Goal: Task Accomplishment & Management: Use online tool/utility

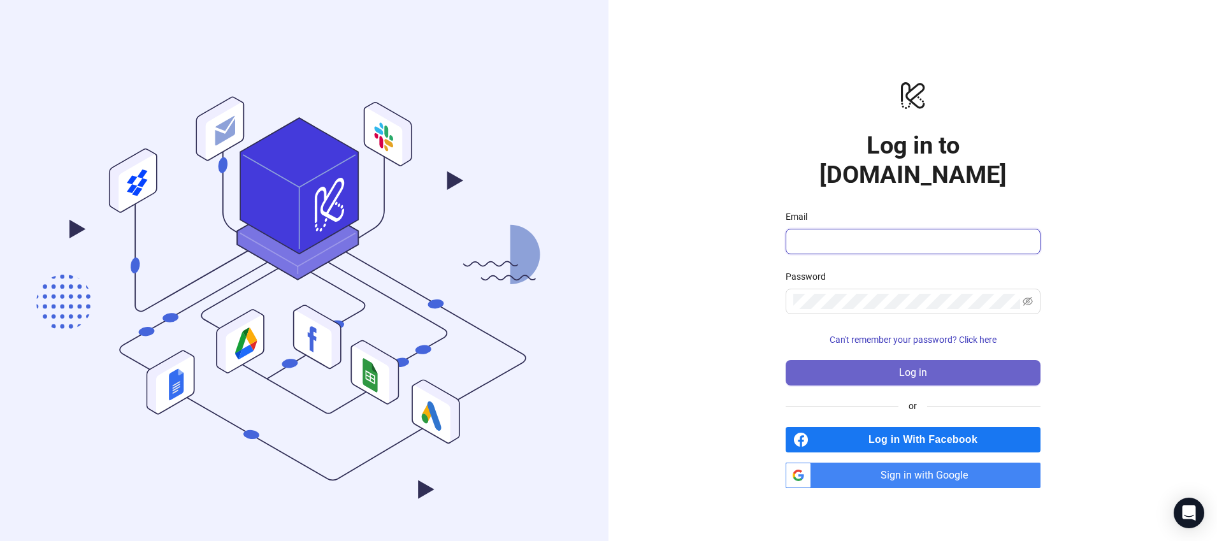
type input "**********"
click at [897, 360] on button "Log in" at bounding box center [913, 372] width 255 height 25
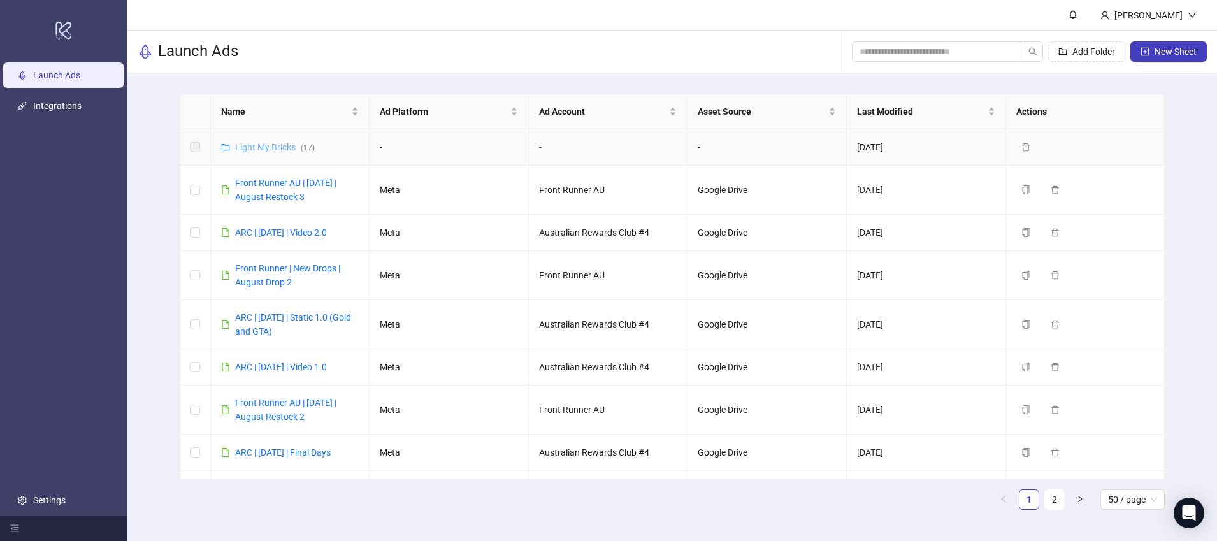
click at [272, 147] on link "Light My Bricks ( 17 )" at bounding box center [275, 147] width 80 height 10
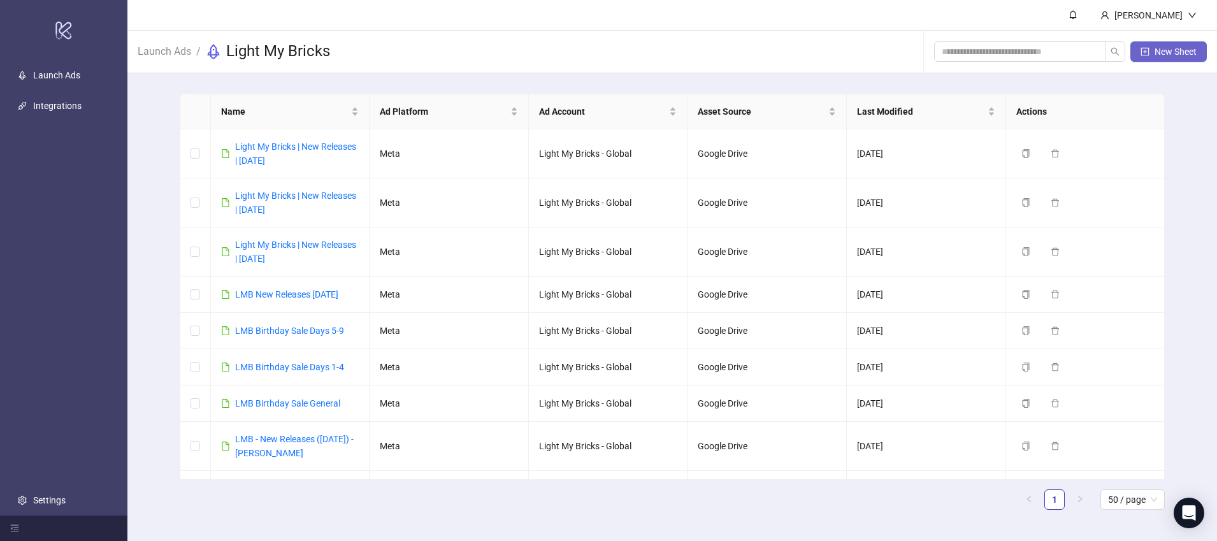
click at [1177, 45] on button "New Sheet" at bounding box center [1169, 51] width 76 height 20
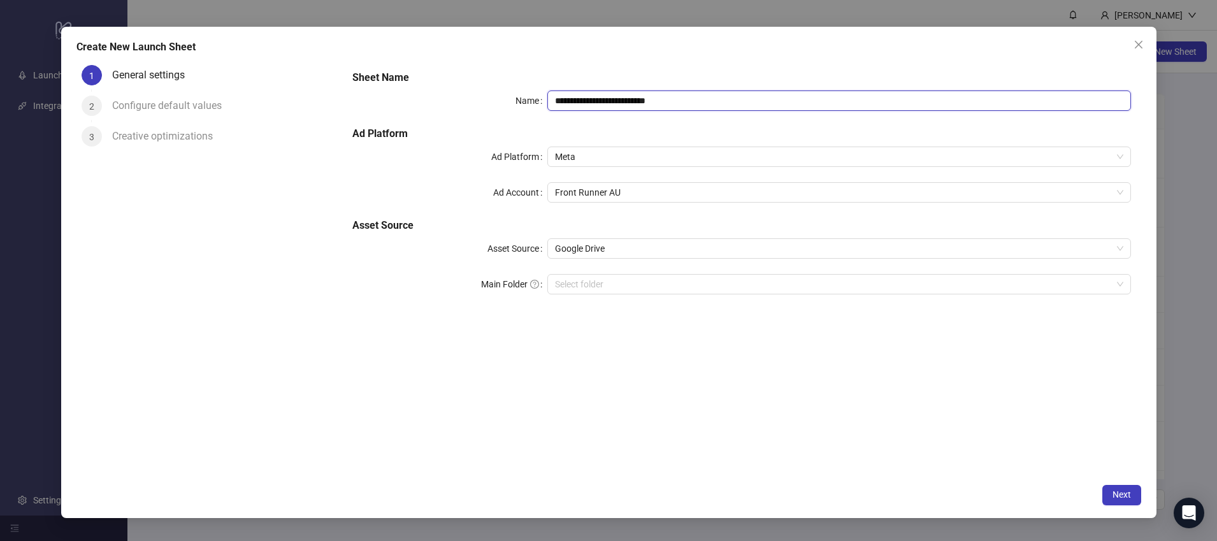
click at [697, 102] on input "**********" at bounding box center [840, 101] width 584 height 20
click at [1136, 37] on button "Close" at bounding box center [1139, 44] width 20 height 20
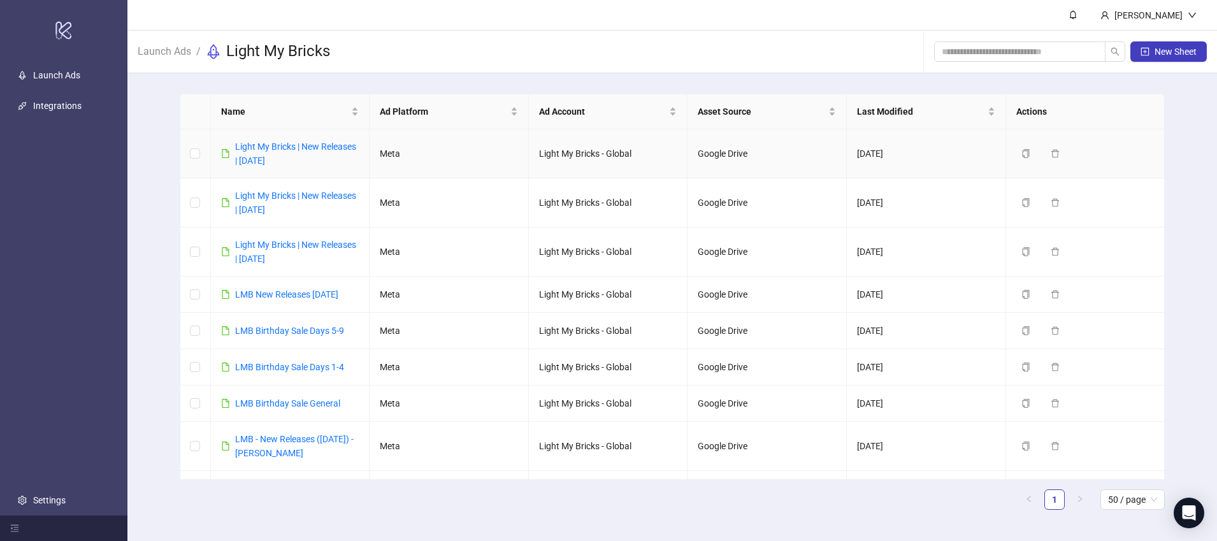
drag, startPoint x: 309, startPoint y: 163, endPoint x: 231, endPoint y: 151, distance: 78.6
click at [231, 151] on div "Light My Bricks | New Releases | [DATE]" at bounding box center [290, 154] width 138 height 28
copy link "Light My Bricks | New Releases | [DATE]"
click at [1166, 59] on button "New Sheet" at bounding box center [1169, 51] width 76 height 20
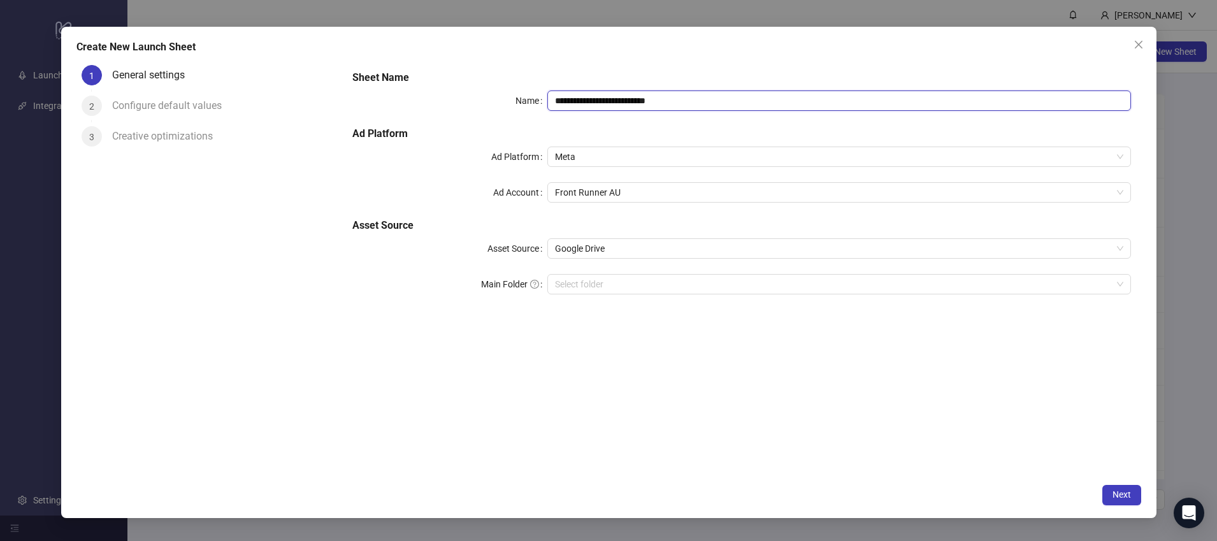
click at [713, 96] on input "**********" at bounding box center [840, 101] width 584 height 20
paste input "**********"
click at [696, 99] on input "**********" at bounding box center [840, 101] width 584 height 20
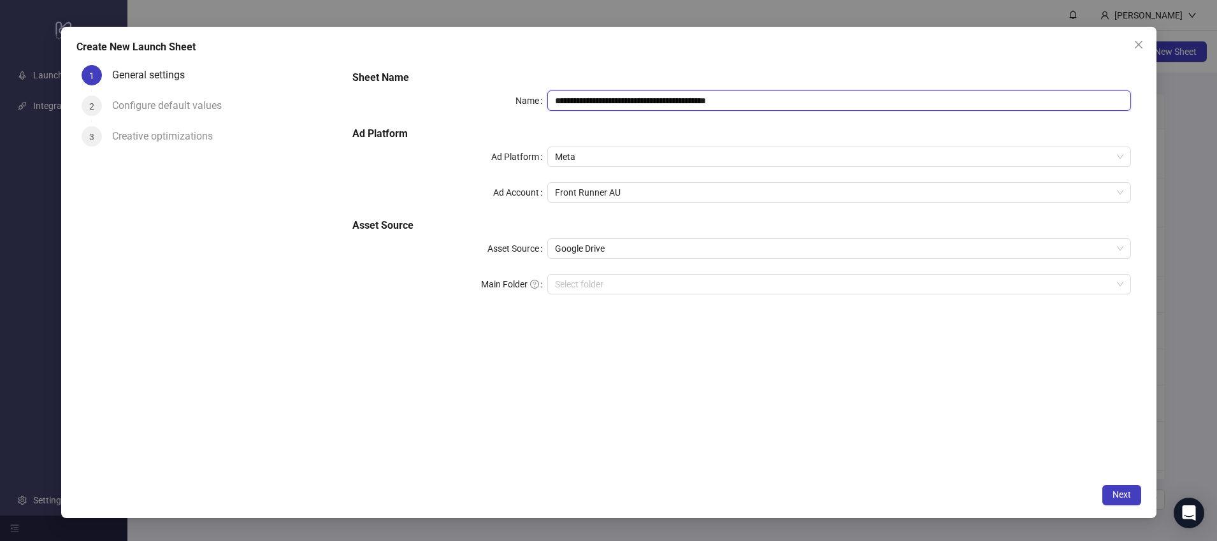
type input "**********"
click at [764, 355] on div "**********" at bounding box center [741, 268] width 799 height 417
click at [649, 197] on span "Front Runner AU" at bounding box center [839, 192] width 569 height 19
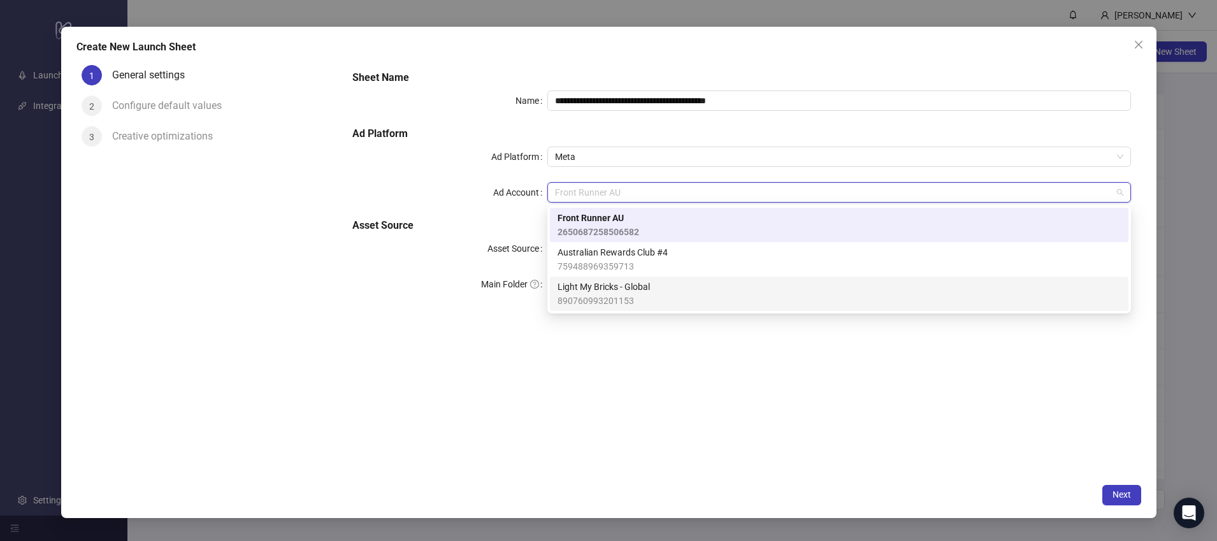
click at [658, 288] on div "Light My Bricks - Global 890760993201153" at bounding box center [839, 294] width 563 height 28
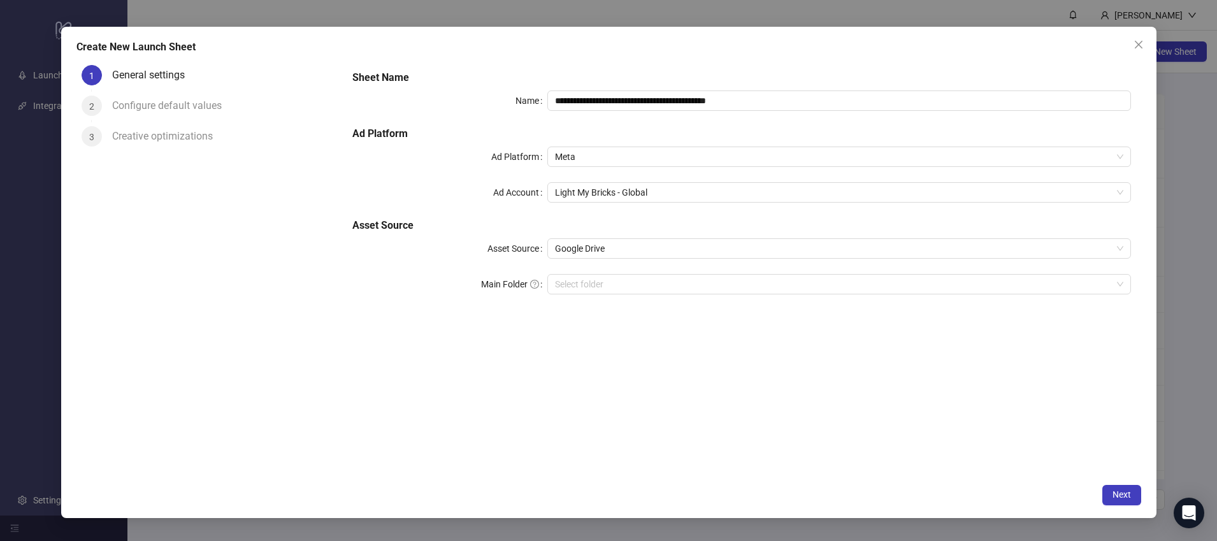
click at [685, 359] on div "**********" at bounding box center [741, 268] width 799 height 417
click at [683, 242] on span "Google Drive" at bounding box center [839, 248] width 569 height 19
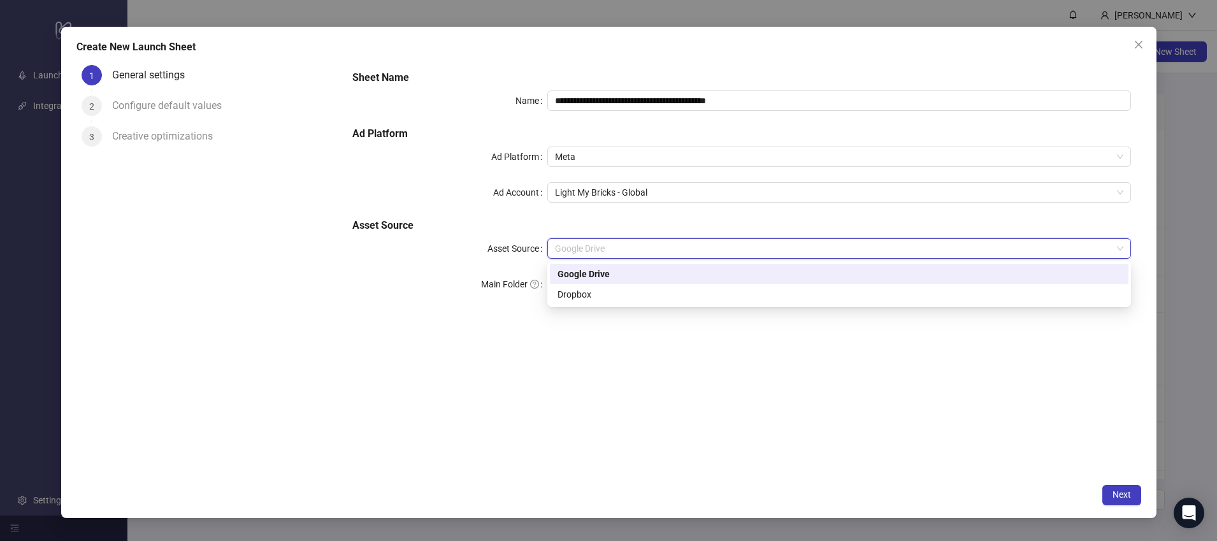
click at [714, 389] on div "**********" at bounding box center [741, 268] width 799 height 417
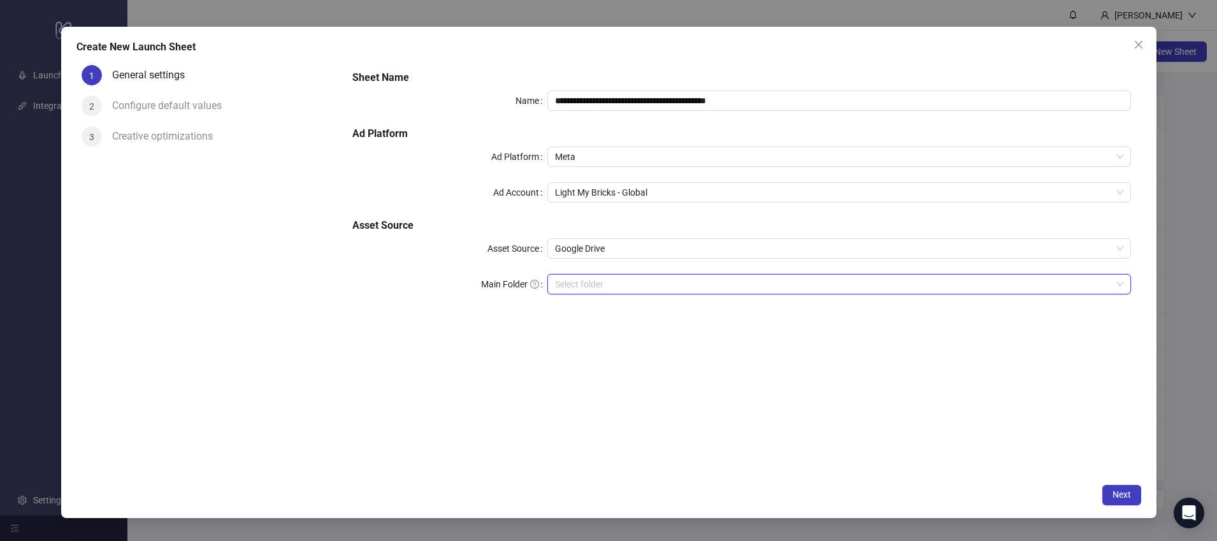
click at [663, 284] on input "Main Folder" at bounding box center [833, 284] width 557 height 19
click at [1123, 490] on span "Next" at bounding box center [1122, 495] width 18 height 10
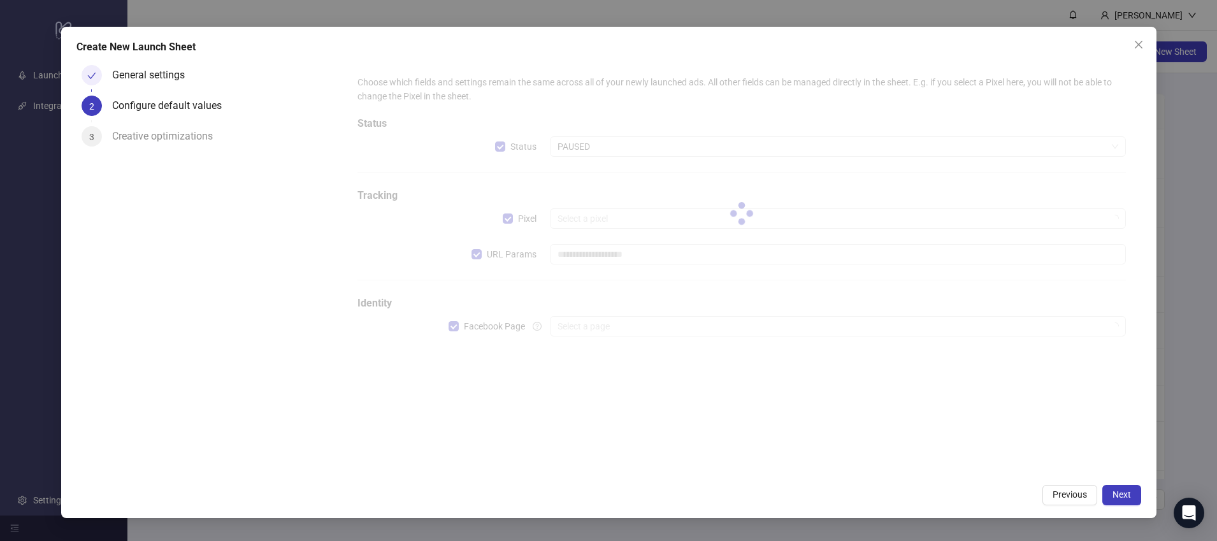
type input "**********"
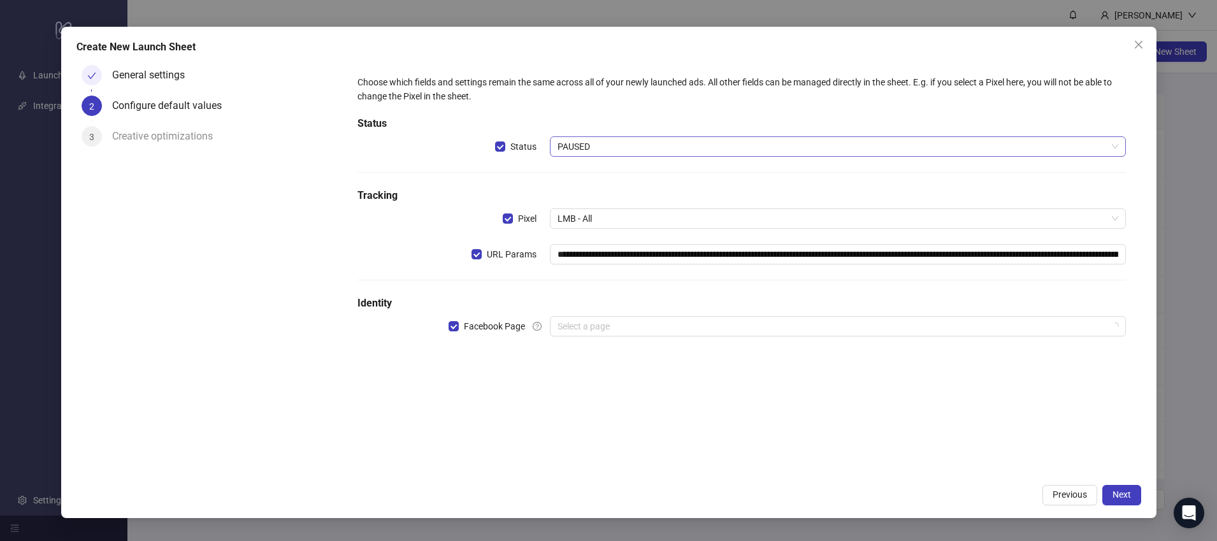
click at [607, 145] on span "PAUSED" at bounding box center [838, 146] width 561 height 19
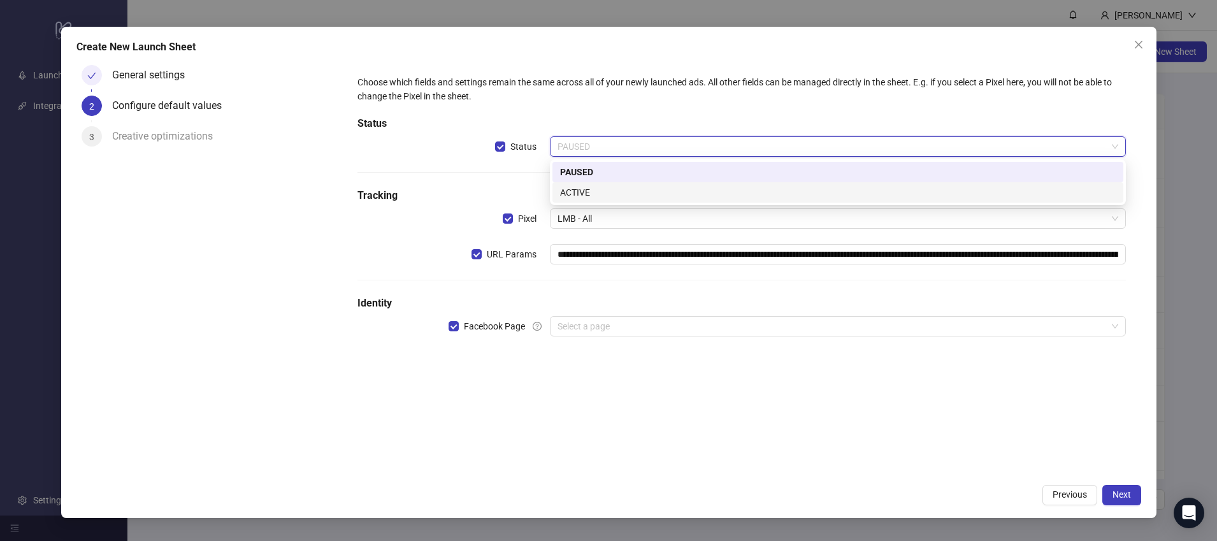
click at [610, 198] on div "ACTIVE" at bounding box center [838, 192] width 556 height 14
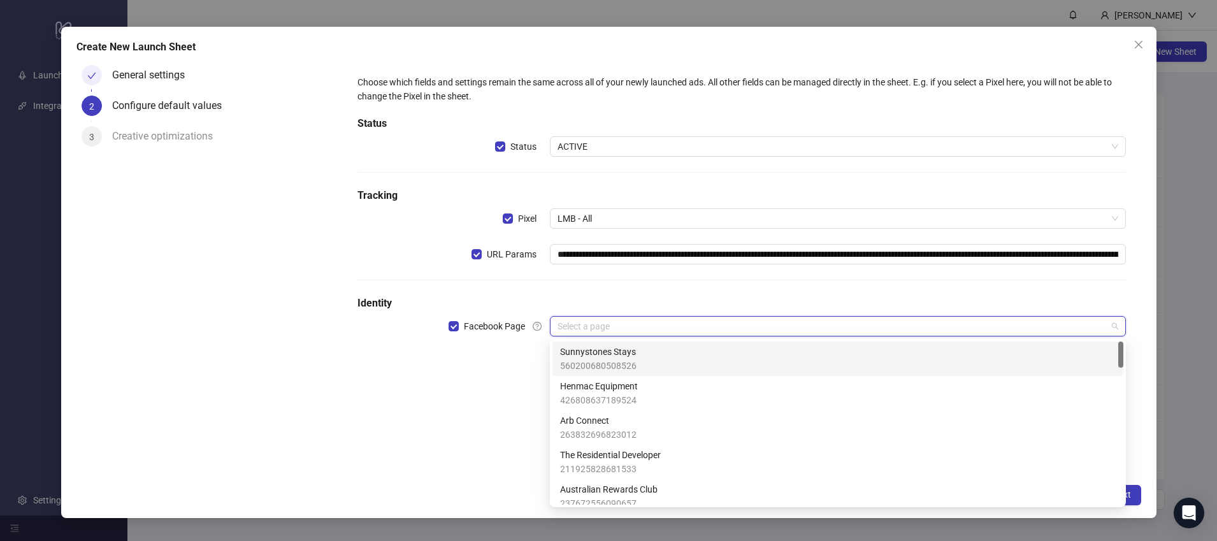
click at [666, 325] on input "search" at bounding box center [832, 326] width 549 height 19
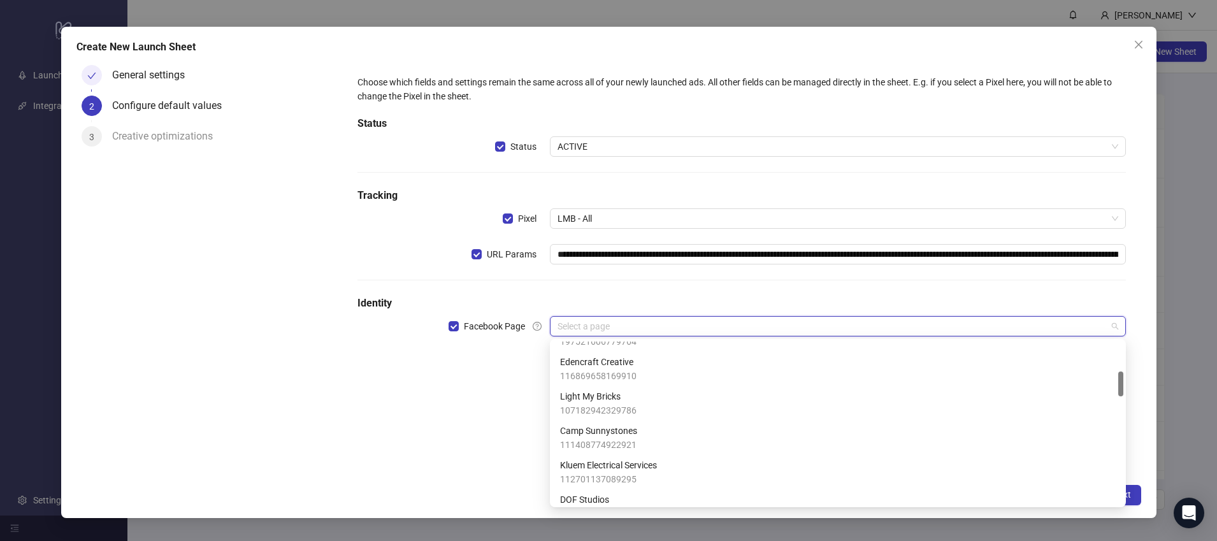
scroll to position [231, 0]
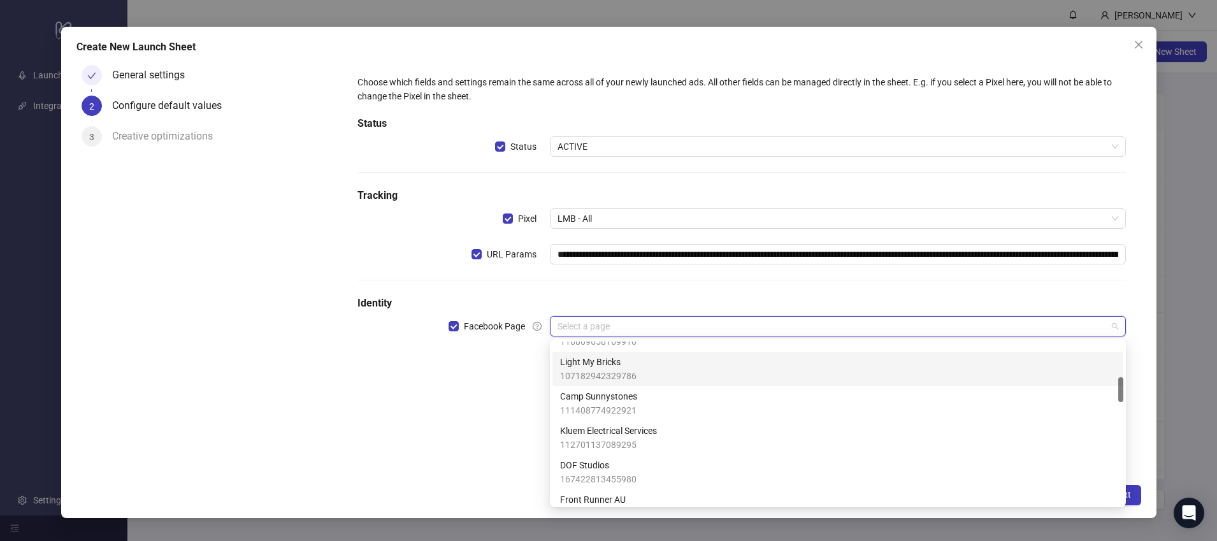
click at [659, 373] on div "Light My Bricks 107182942329786" at bounding box center [838, 369] width 556 height 28
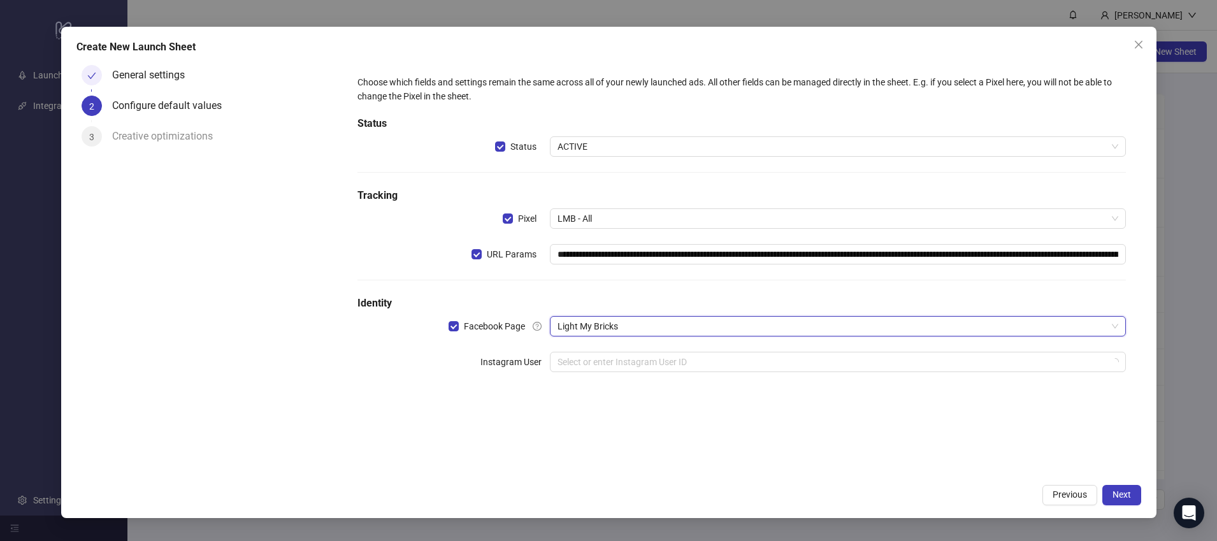
click at [471, 412] on div "**********" at bounding box center [741, 268] width 799 height 417
click at [643, 359] on input "search" at bounding box center [832, 361] width 549 height 19
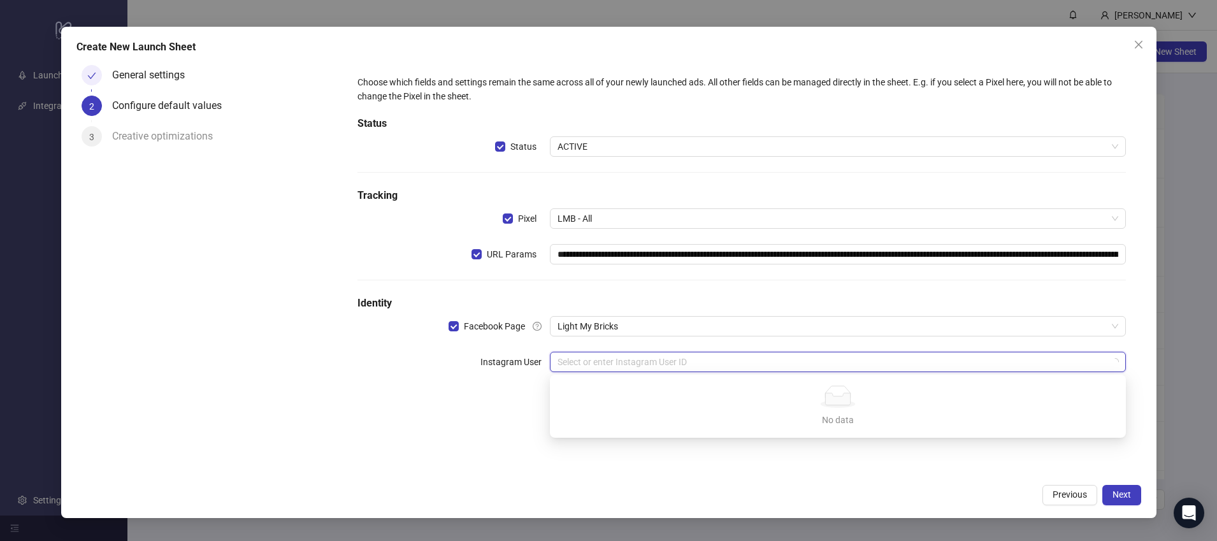
click at [661, 458] on div "**********" at bounding box center [741, 268] width 799 height 417
click at [671, 359] on input "search" at bounding box center [832, 361] width 549 height 19
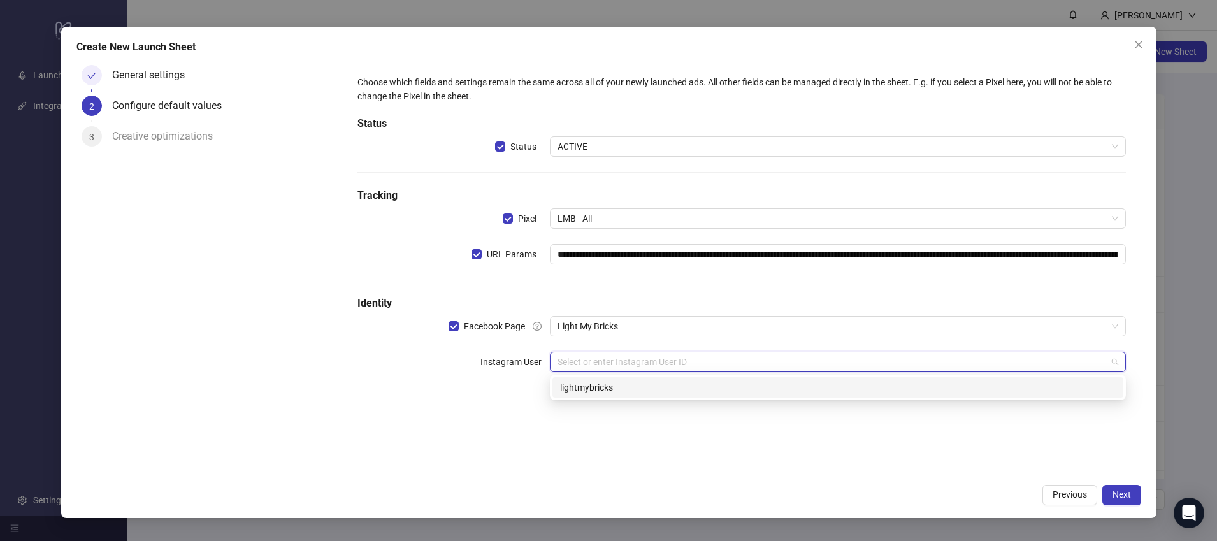
click at [651, 379] on div "lightmybricks" at bounding box center [838, 387] width 571 height 20
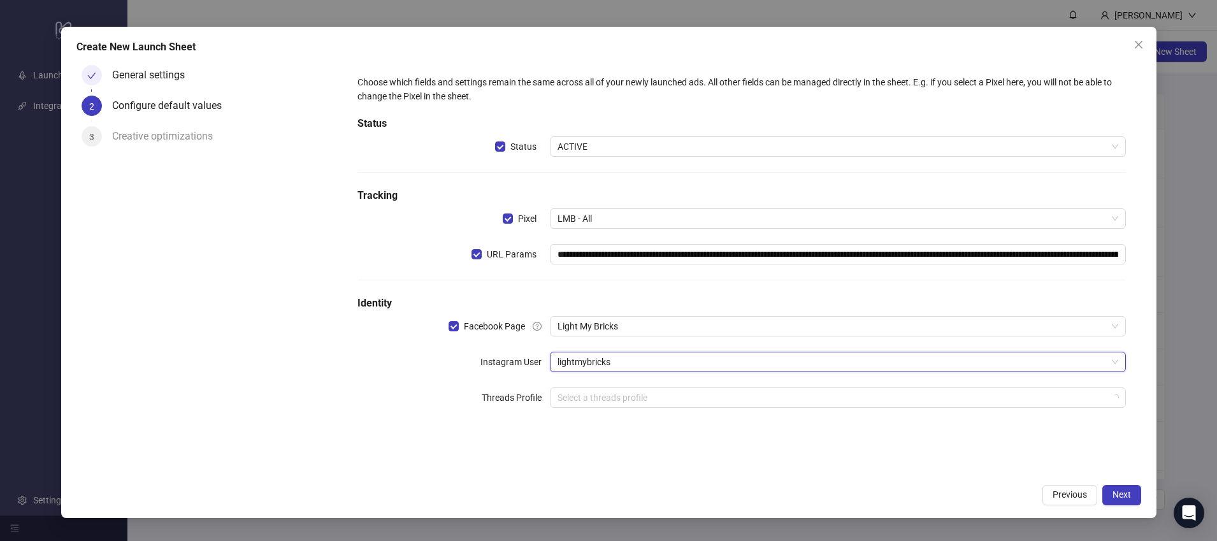
click at [816, 445] on div "**********" at bounding box center [741, 268] width 799 height 417
click at [1123, 495] on span "Next" at bounding box center [1122, 495] width 18 height 10
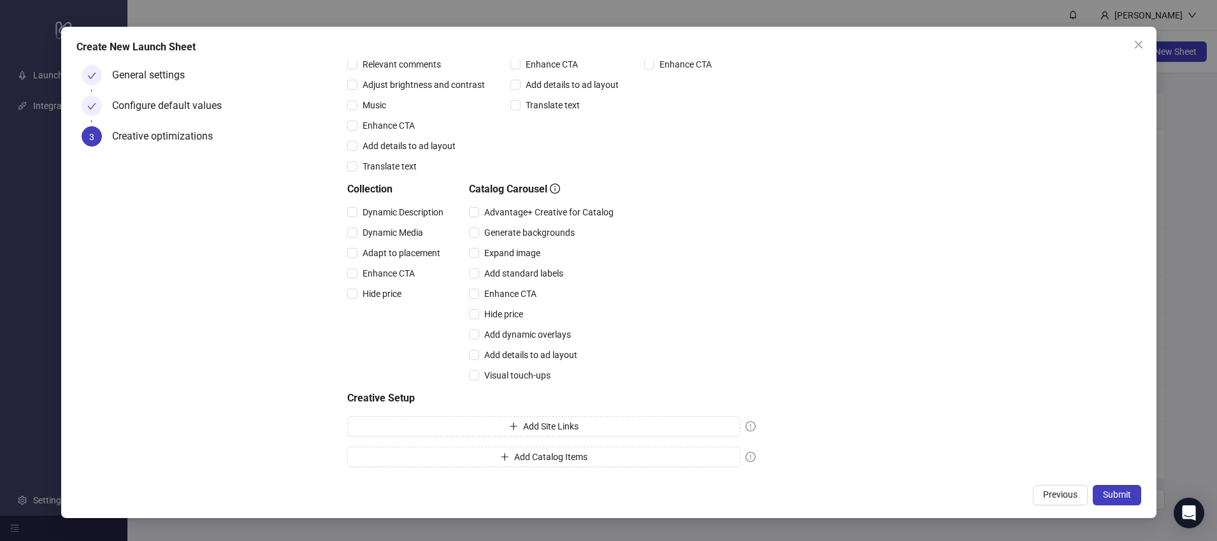
scroll to position [0, 0]
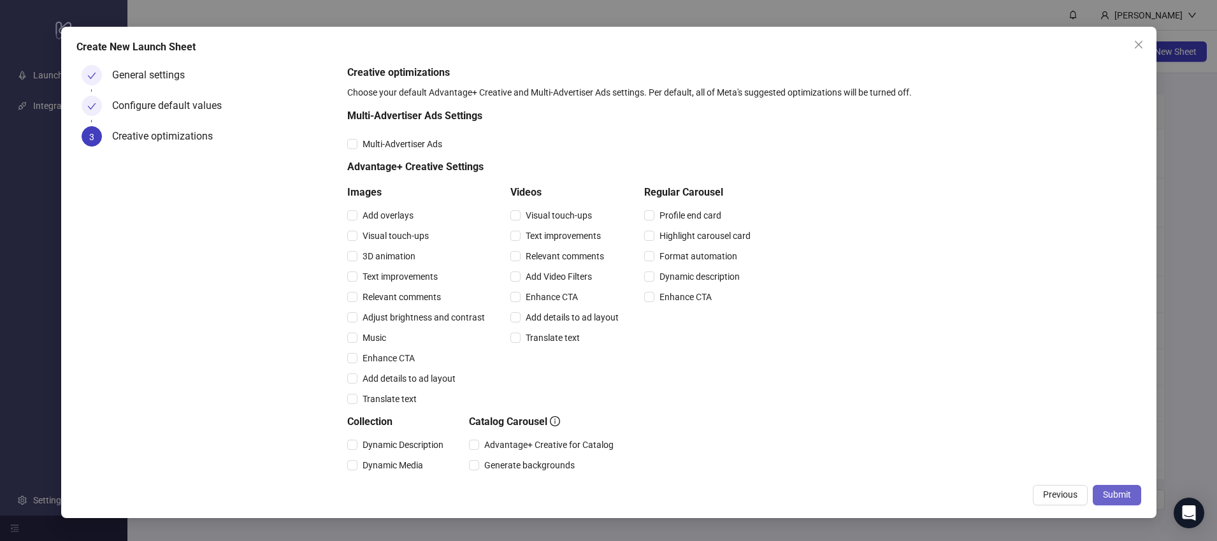
click at [1116, 495] on span "Submit" at bounding box center [1117, 495] width 28 height 10
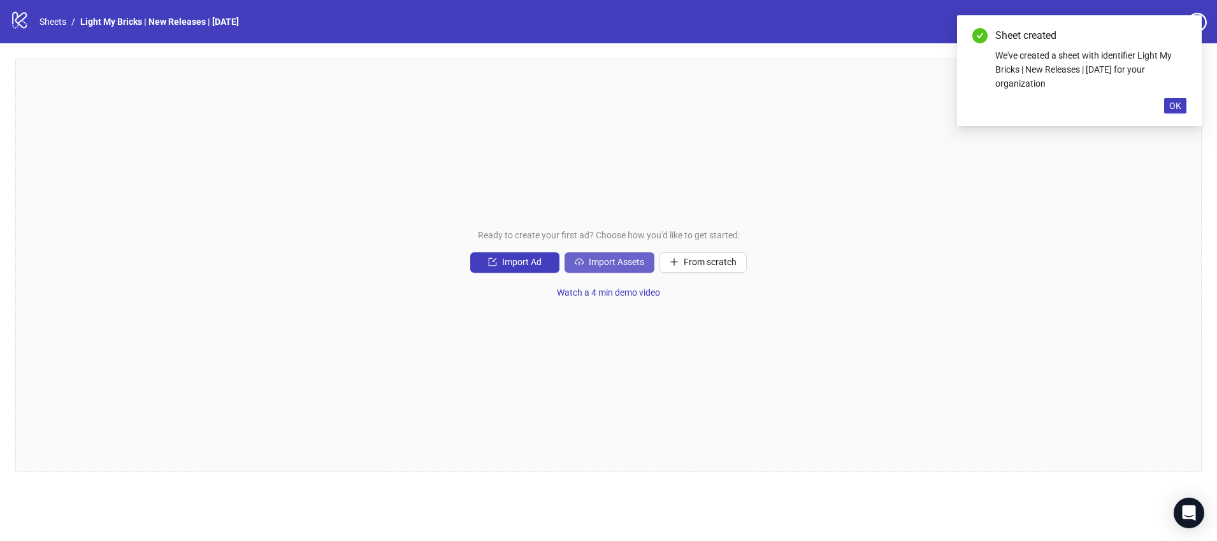
click at [649, 260] on button "Import Assets" at bounding box center [610, 262] width 90 height 20
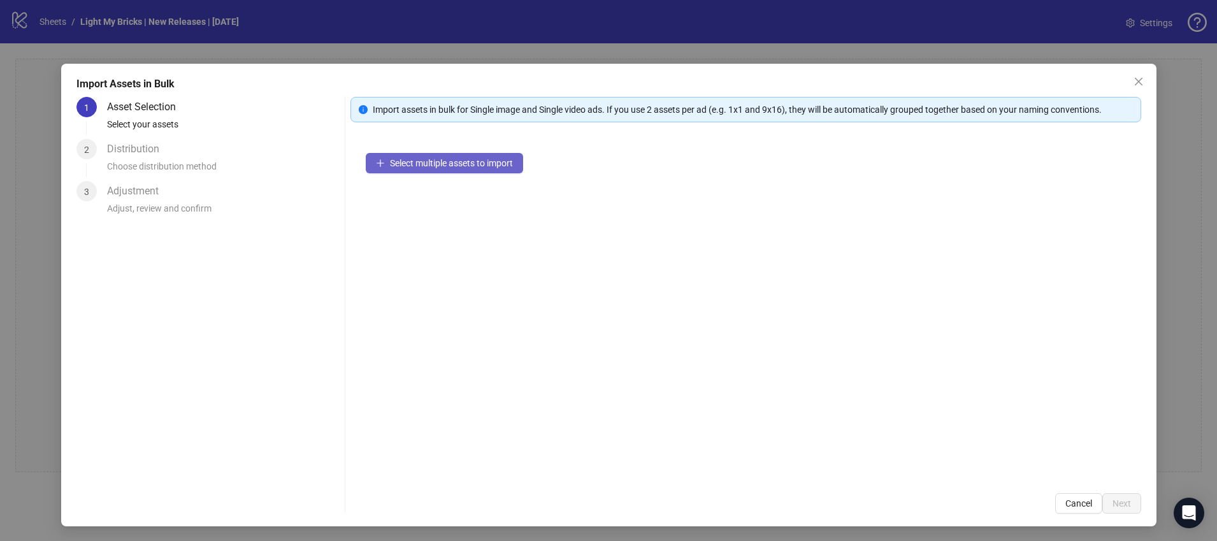
click at [454, 167] on span "Select multiple assets to import" at bounding box center [451, 163] width 123 height 10
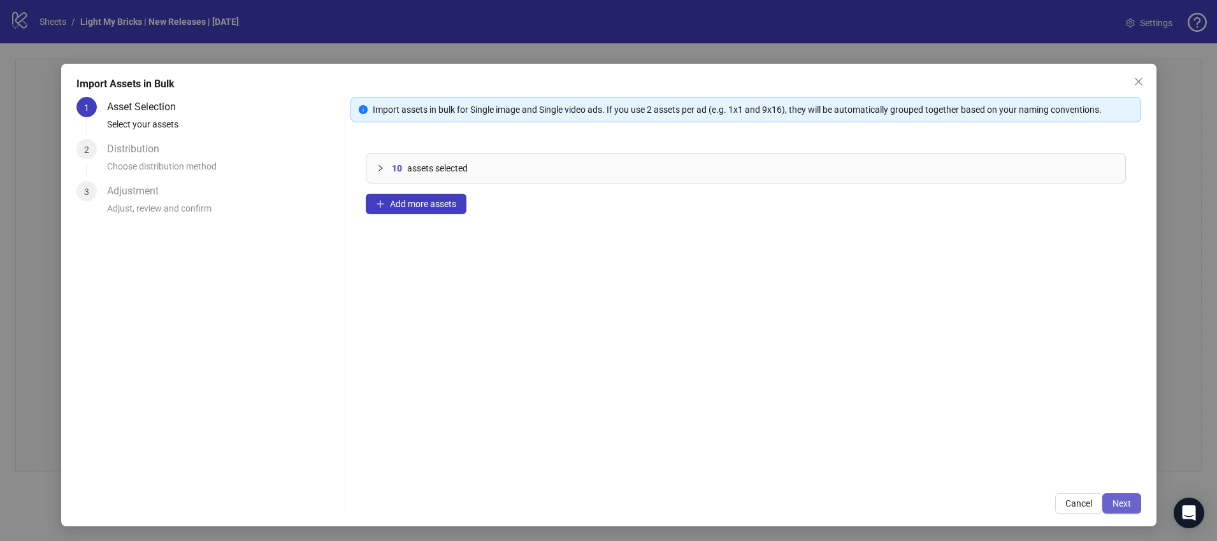
click at [1119, 504] on span "Next" at bounding box center [1122, 503] width 18 height 10
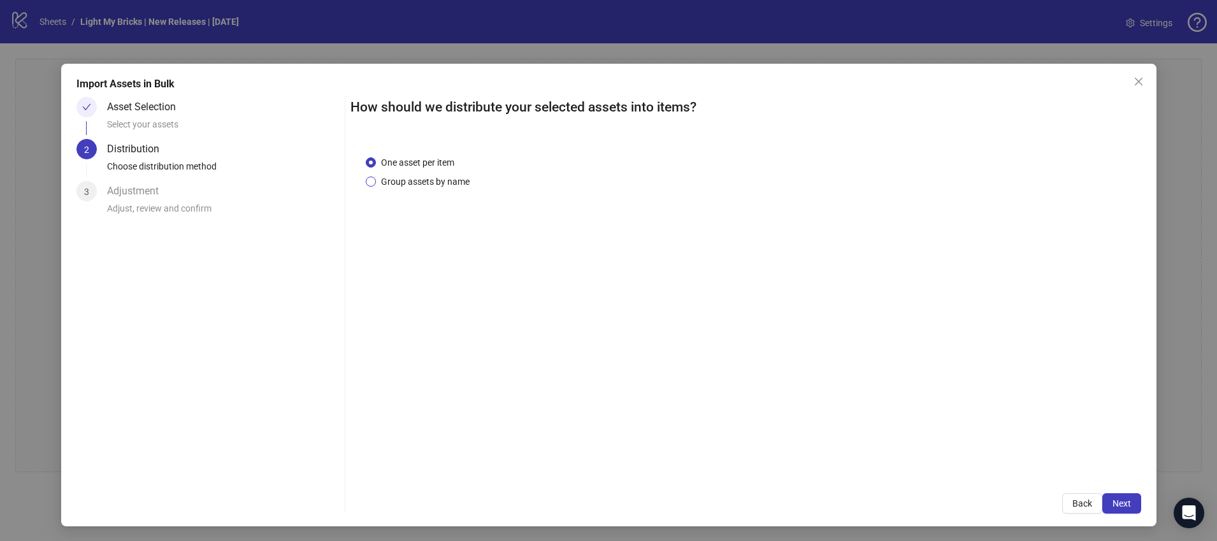
click at [426, 183] on span "Group assets by name" at bounding box center [425, 182] width 99 height 14
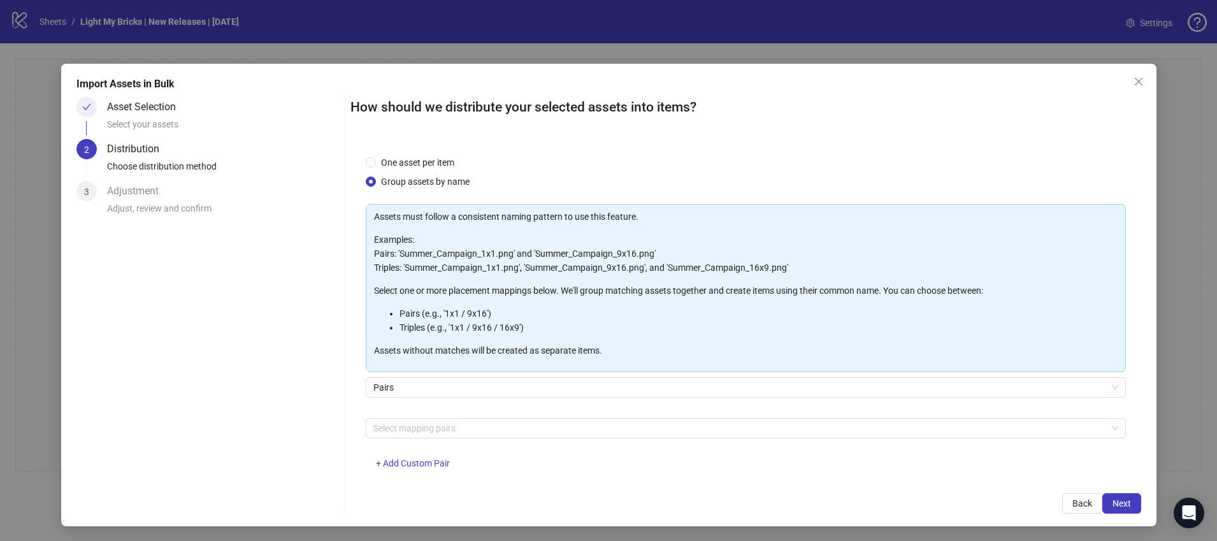
scroll to position [21, 0]
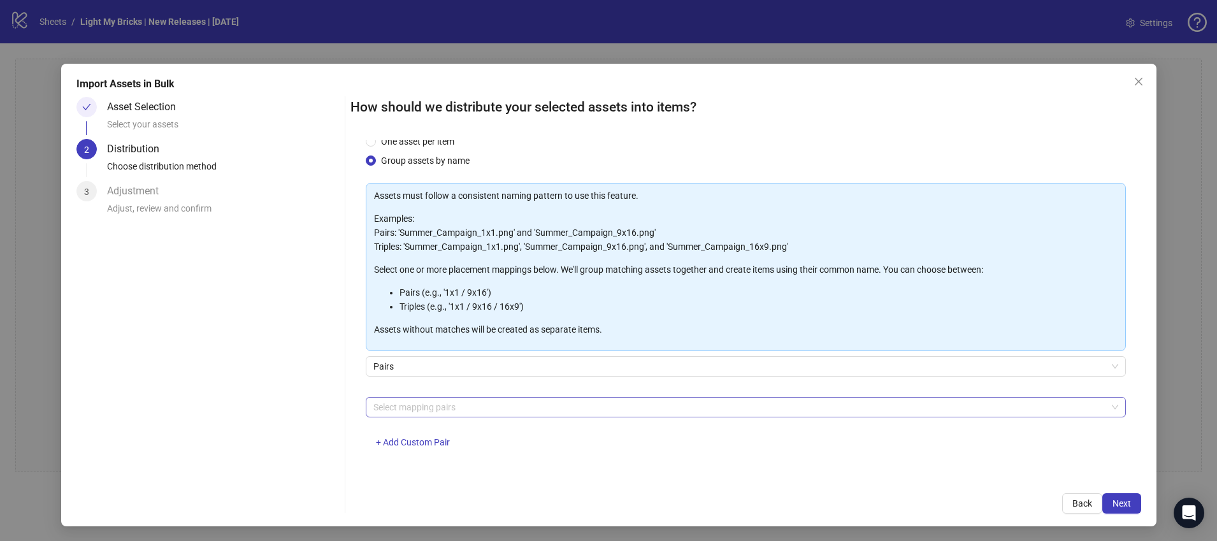
click at [564, 414] on div at bounding box center [739, 407] width 742 height 18
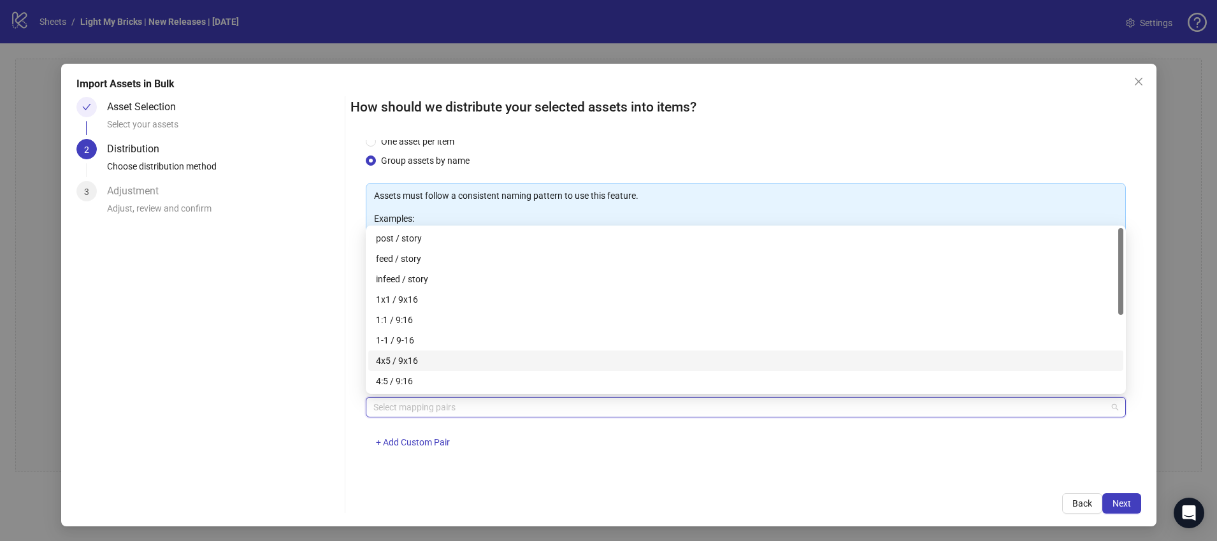
click at [528, 355] on div "4x5 / 9x16" at bounding box center [746, 361] width 740 height 14
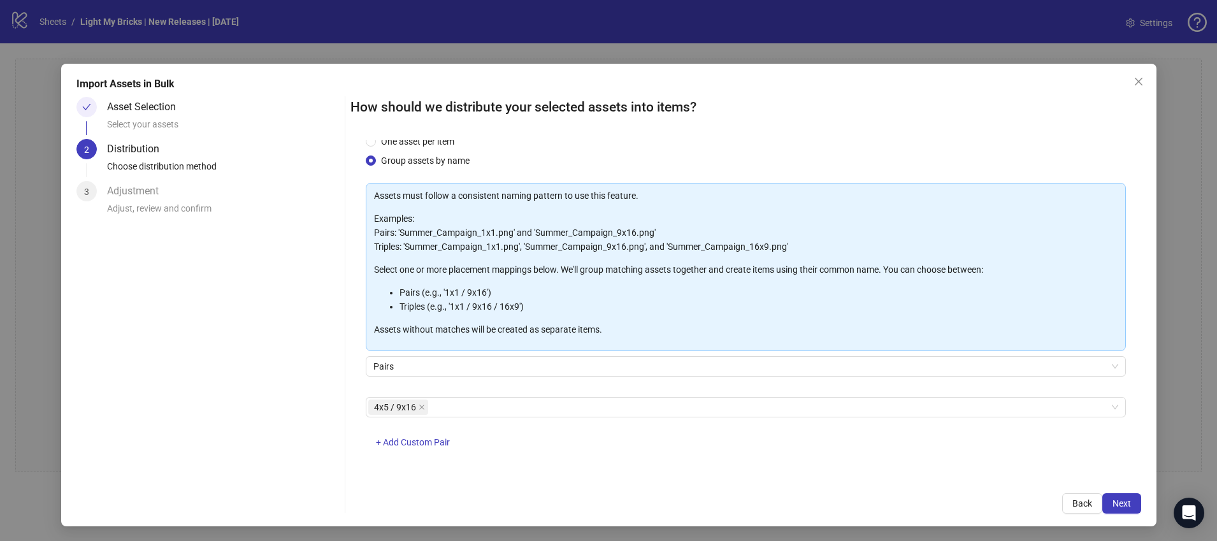
click at [725, 473] on div "One asset per item Group assets by name Assets must follow a consistent naming …" at bounding box center [746, 309] width 791 height 338
click at [1119, 504] on span "Next" at bounding box center [1122, 503] width 18 height 10
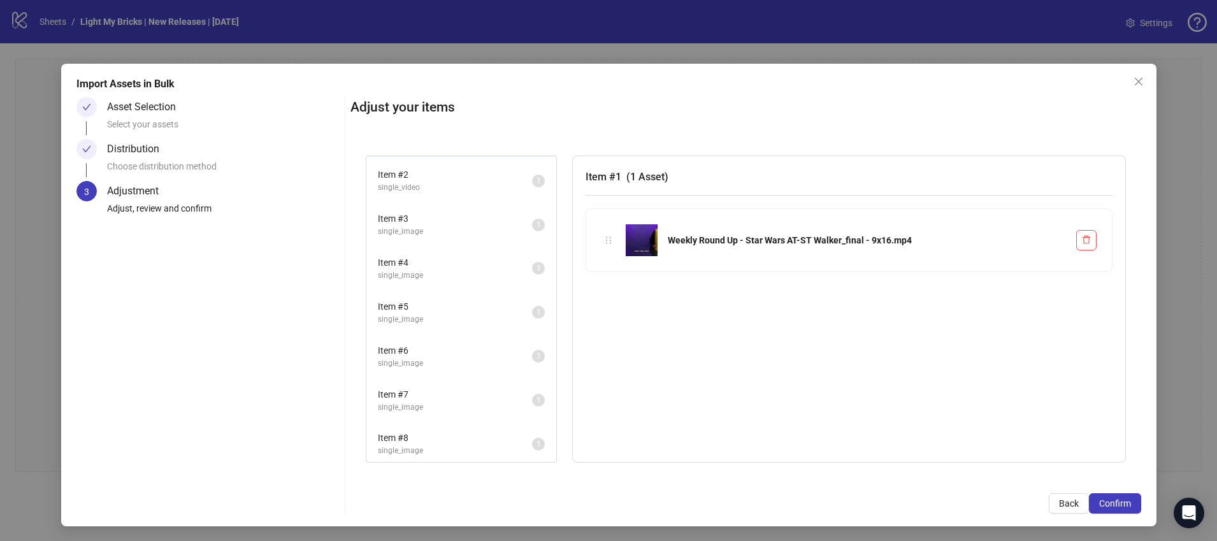
scroll to position [0, 0]
click at [438, 219] on span "Item # 2" at bounding box center [455, 215] width 154 height 14
click at [435, 189] on span "single_video" at bounding box center [455, 185] width 154 height 12
click at [442, 212] on span "Item # 2" at bounding box center [455, 215] width 154 height 14
click at [444, 179] on span "single_video" at bounding box center [455, 185] width 154 height 12
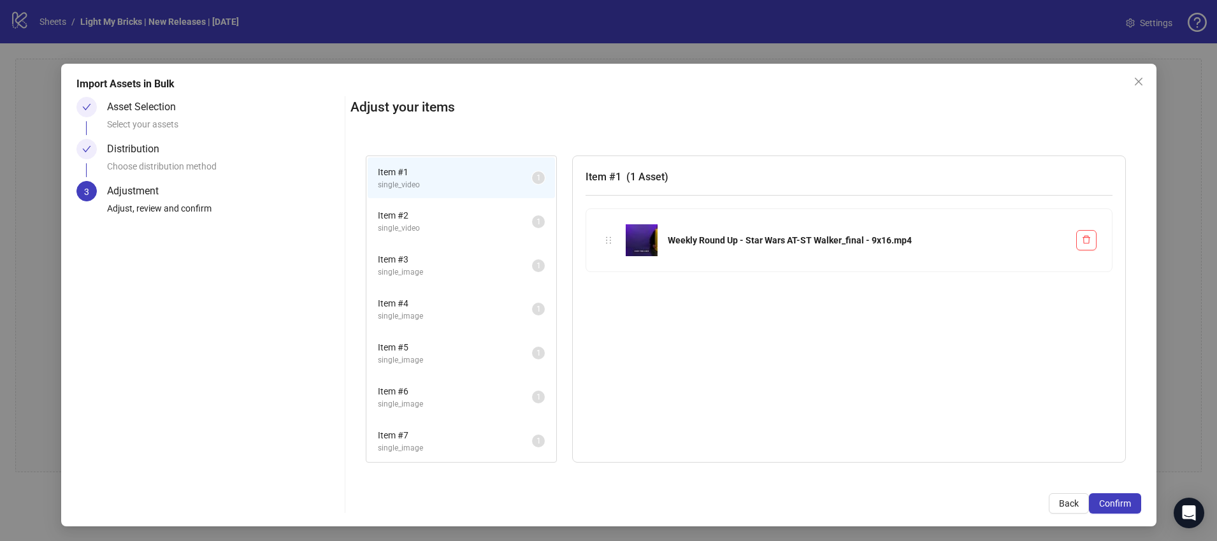
click at [468, 257] on span "Item # 3" at bounding box center [455, 259] width 154 height 14
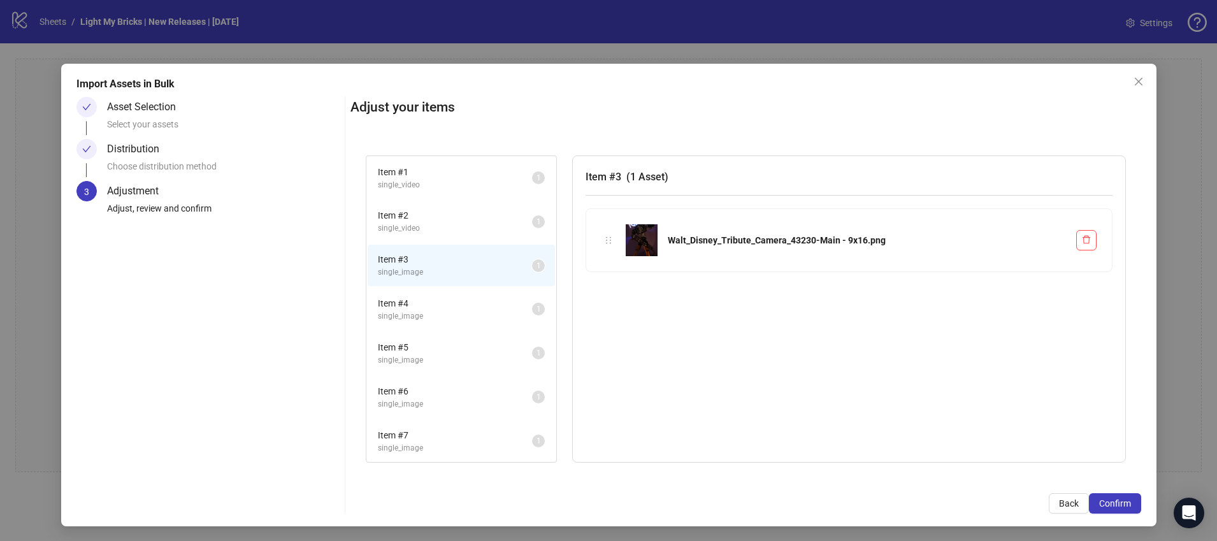
click at [458, 306] on span "Item # 4" at bounding box center [455, 303] width 154 height 14
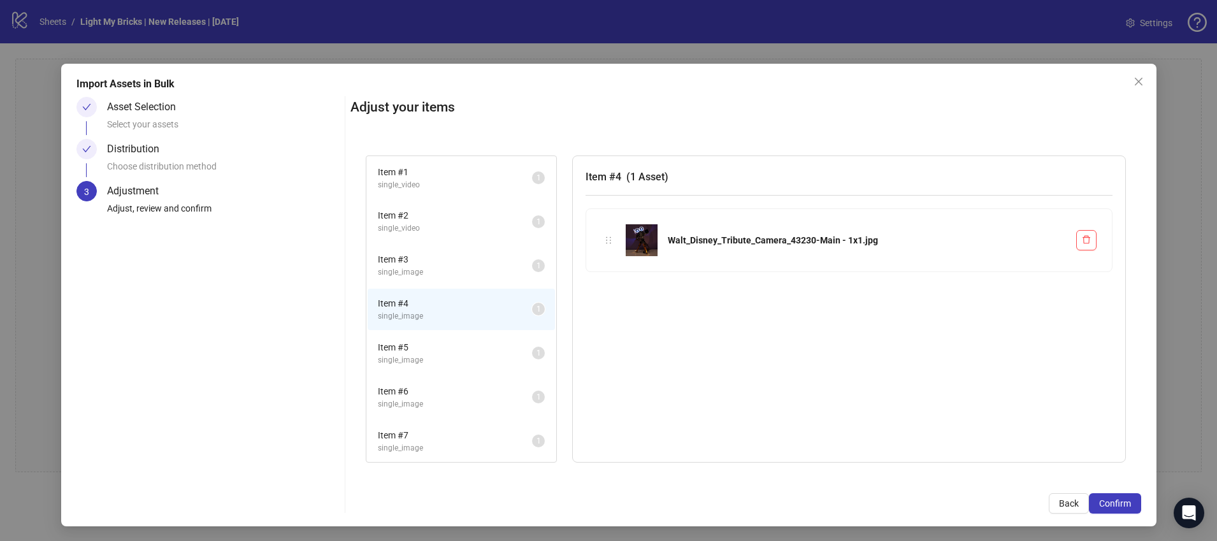
click at [451, 351] on span "Item # 5" at bounding box center [455, 347] width 154 height 14
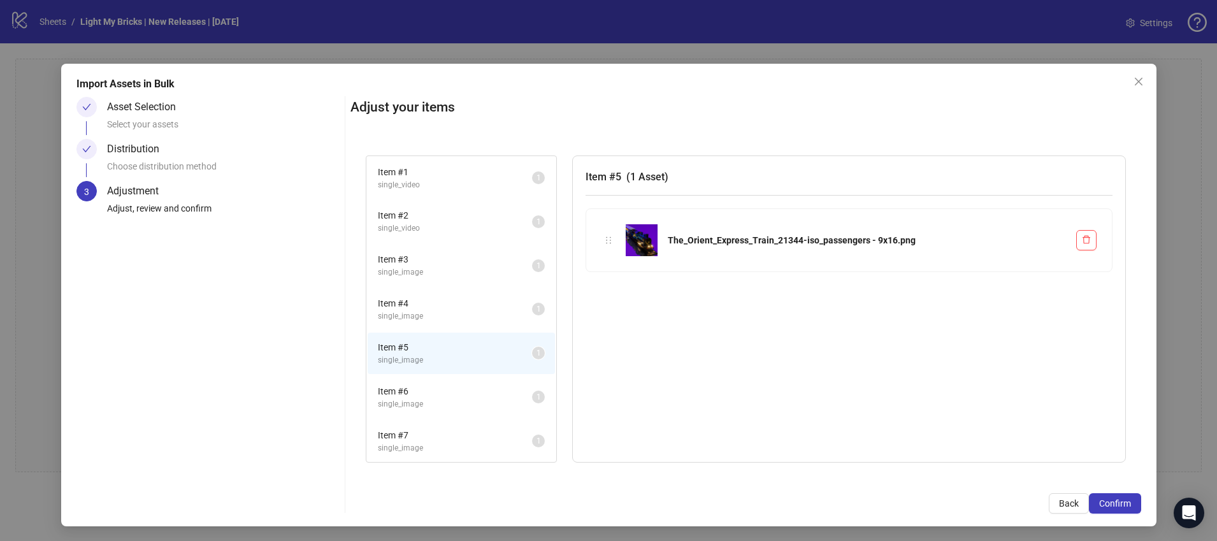
click at [451, 384] on span "Item # 6" at bounding box center [455, 391] width 154 height 14
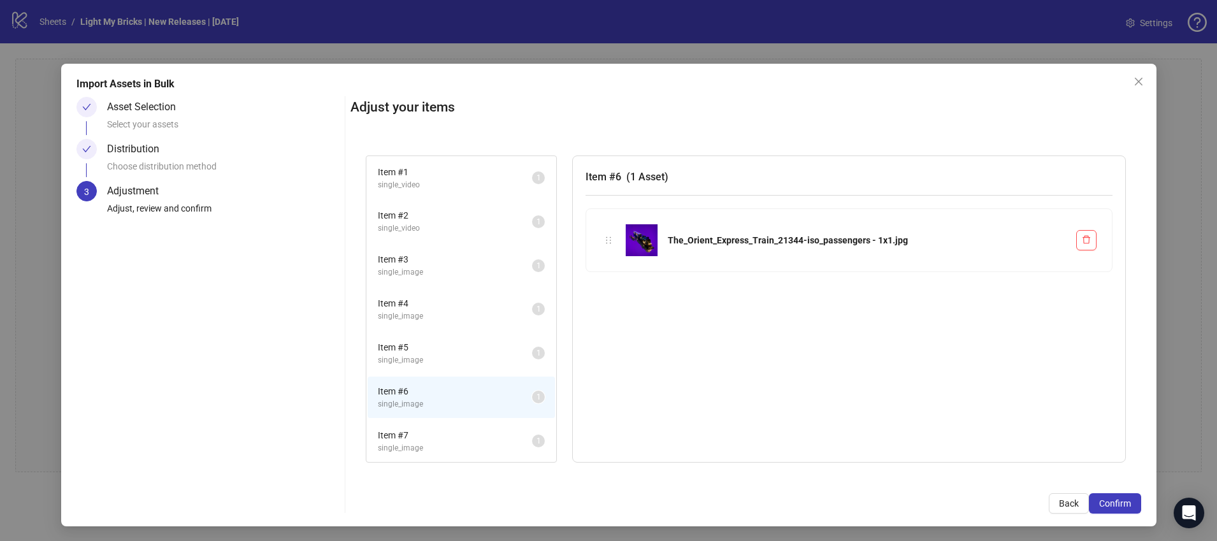
click at [449, 435] on span "Item # 7" at bounding box center [455, 435] width 154 height 14
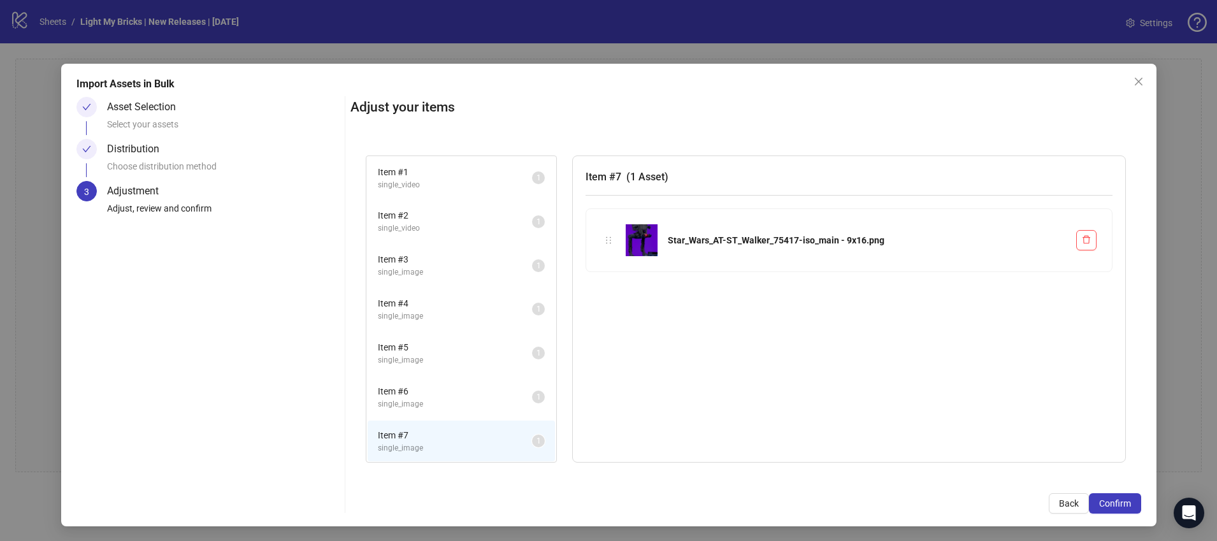
click at [449, 415] on li "Item # 6 single_image 1" at bounding box center [461, 397] width 187 height 41
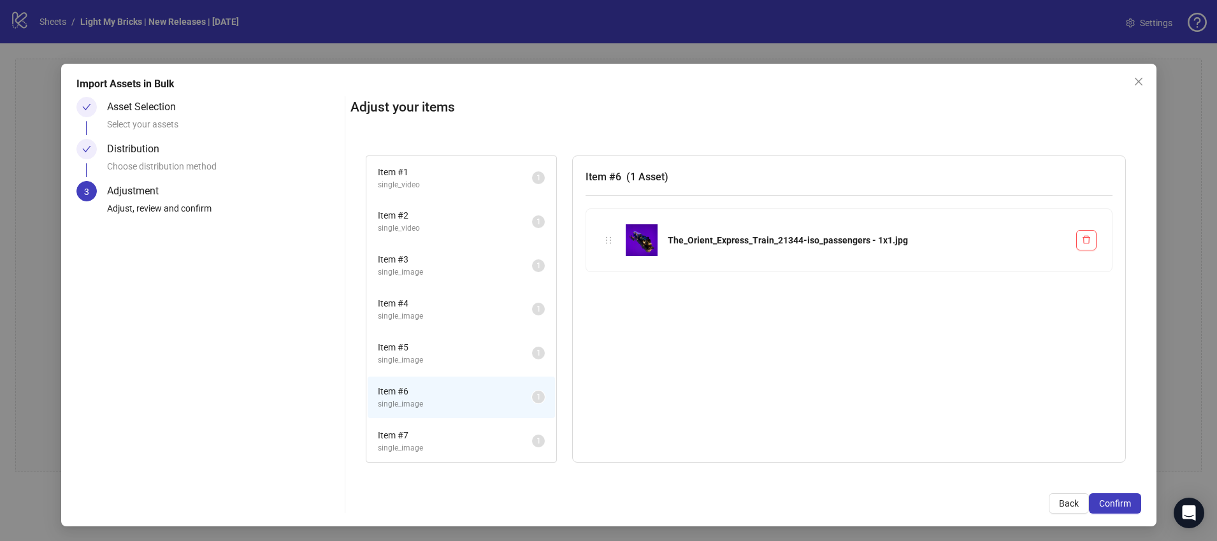
click at [443, 390] on span "Item # 6" at bounding box center [455, 391] width 154 height 14
click at [434, 361] on span "single_image" at bounding box center [455, 360] width 154 height 12
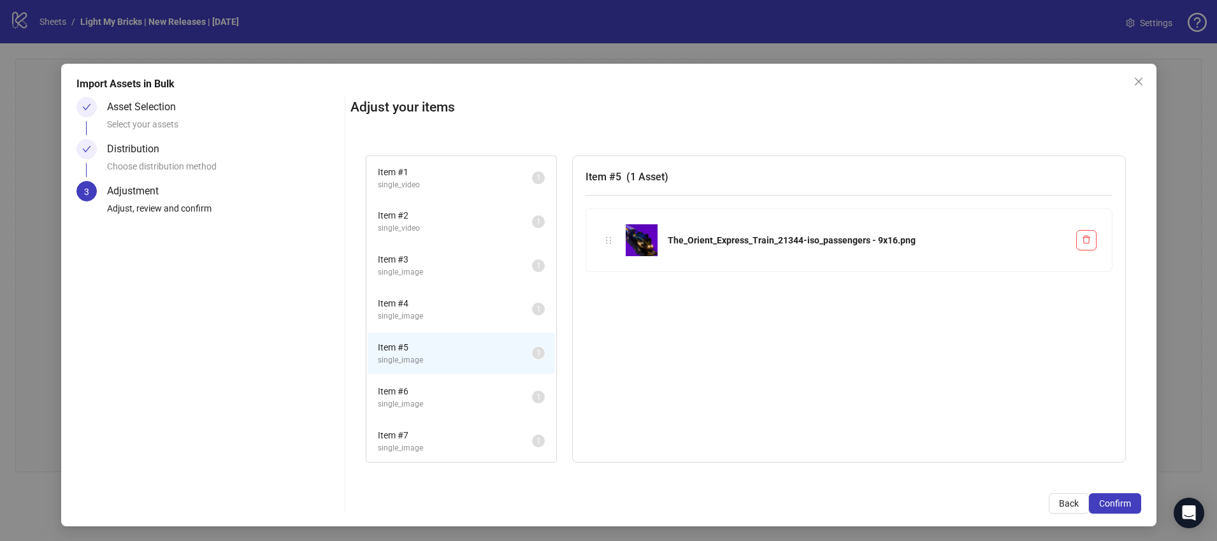
click at [441, 330] on div "Item # 4 single_image 1" at bounding box center [461, 309] width 190 height 44
click at [435, 185] on span "single_video" at bounding box center [455, 185] width 154 height 12
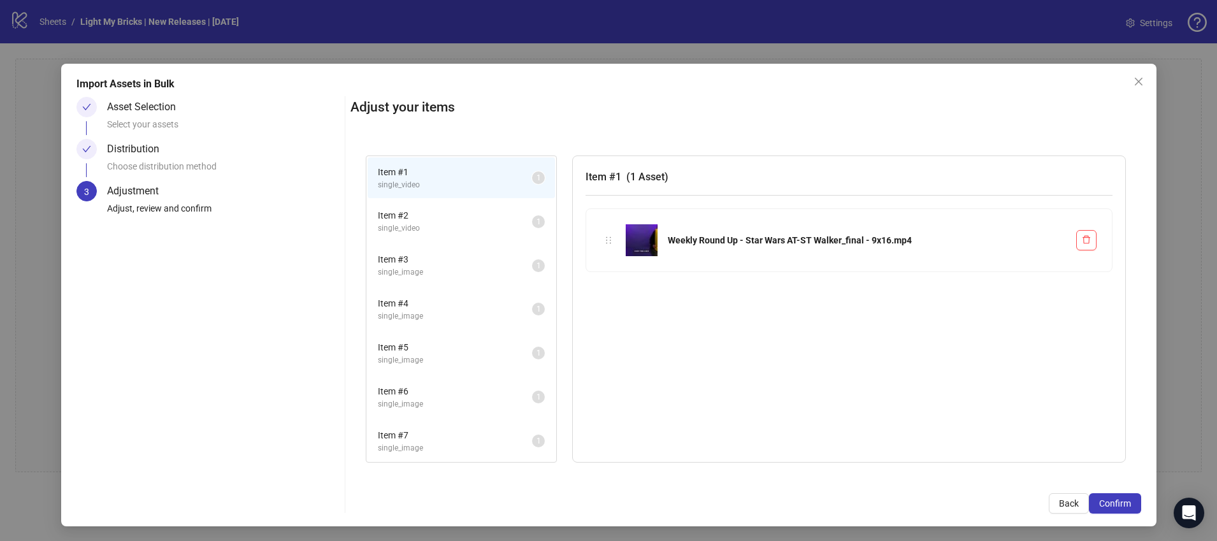
click at [439, 207] on li "Item # 2 single_video 1" at bounding box center [461, 221] width 187 height 41
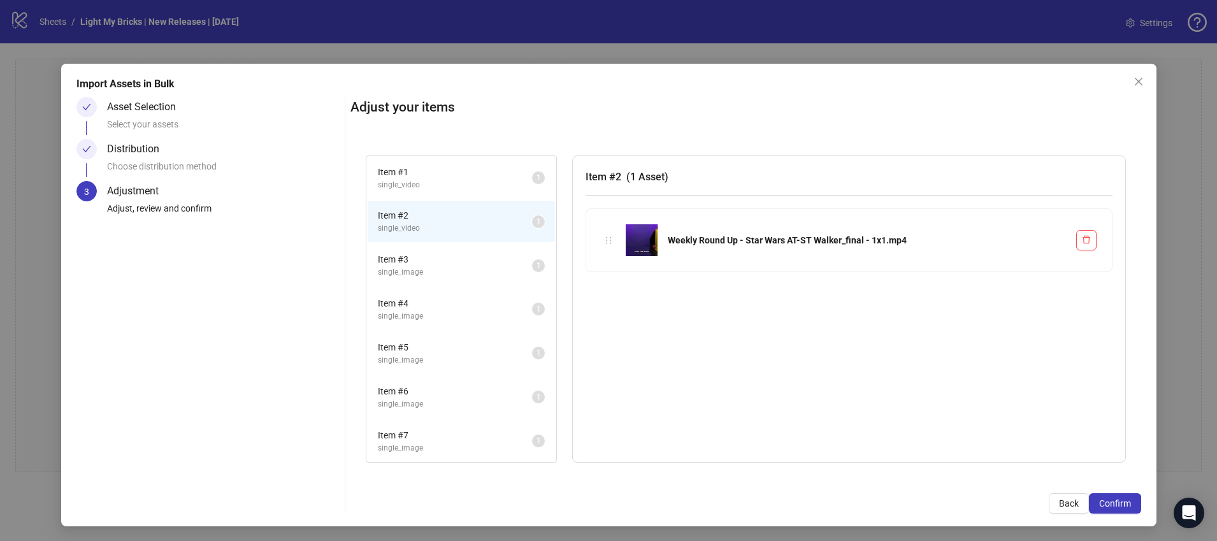
click at [435, 182] on span "single_video" at bounding box center [455, 185] width 154 height 12
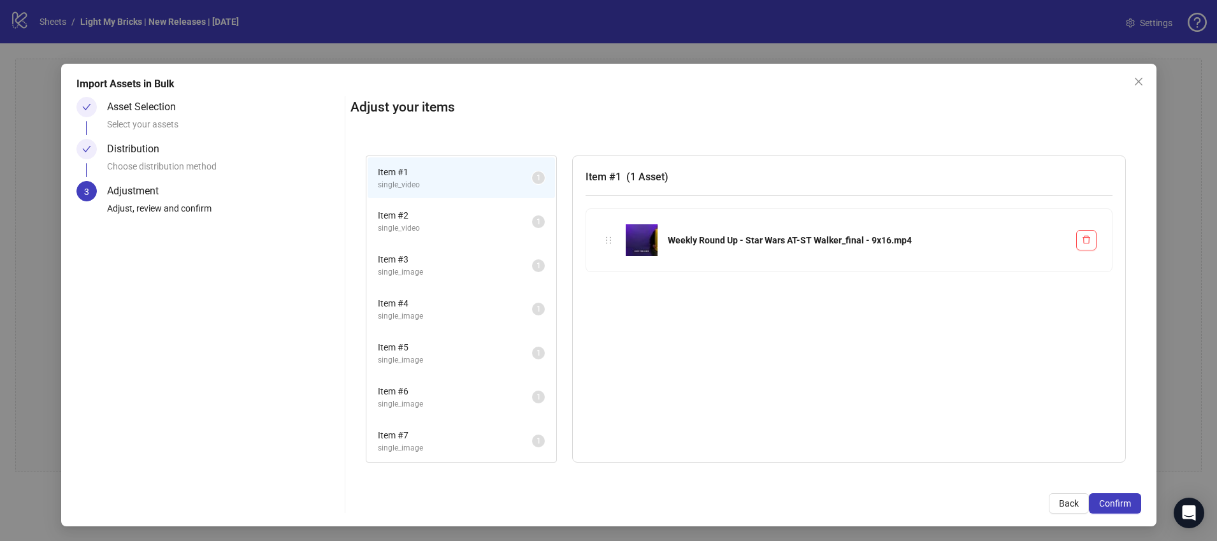
click at [436, 217] on span "Item # 2" at bounding box center [455, 215] width 154 height 14
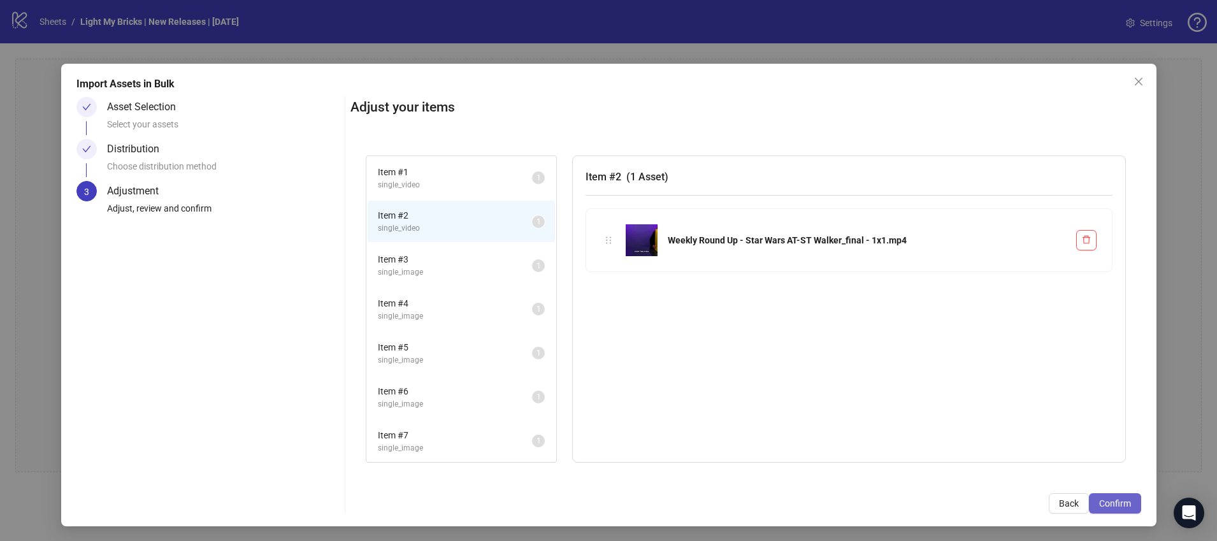
click at [1119, 498] on span "Confirm" at bounding box center [1115, 503] width 32 height 10
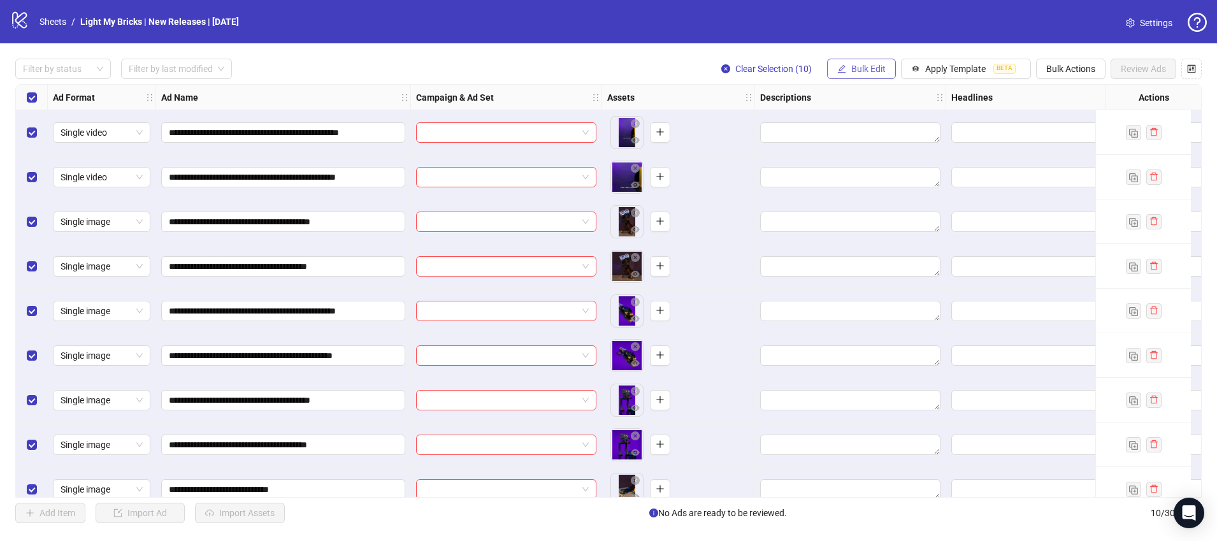
click at [860, 68] on span "Bulk Edit" at bounding box center [869, 69] width 34 height 10
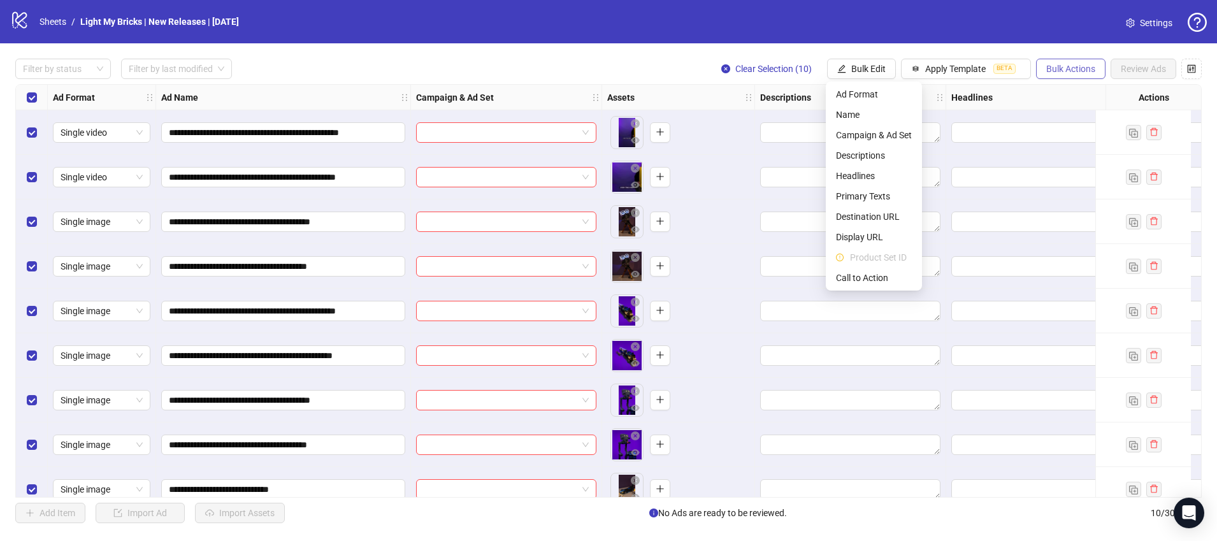
click at [1071, 71] on span "Bulk Actions" at bounding box center [1071, 69] width 49 height 10
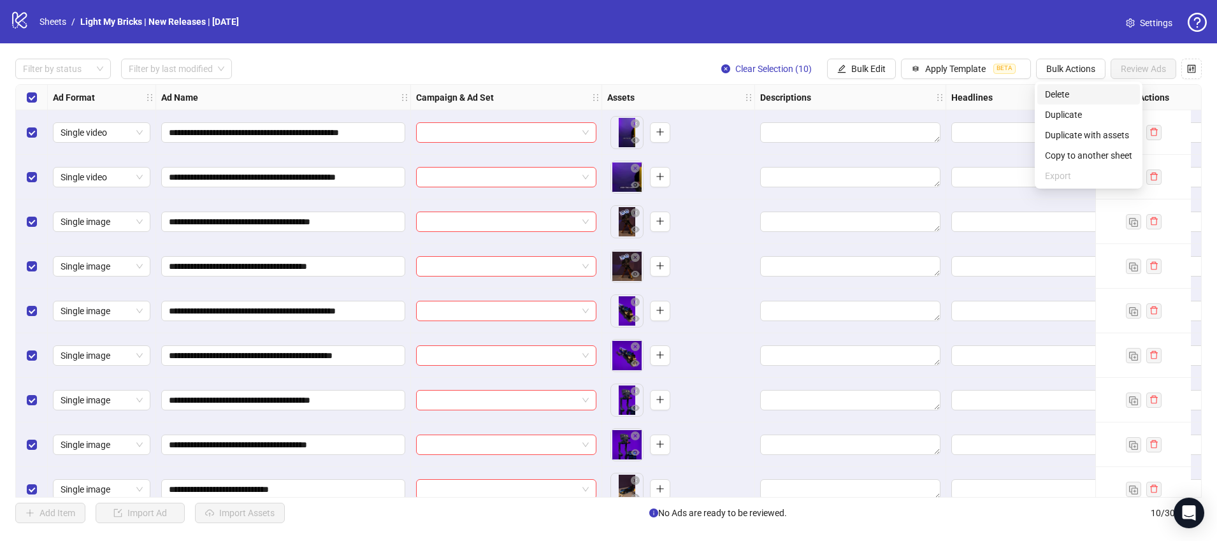
click at [1073, 101] on span "Delete" at bounding box center [1088, 94] width 87 height 14
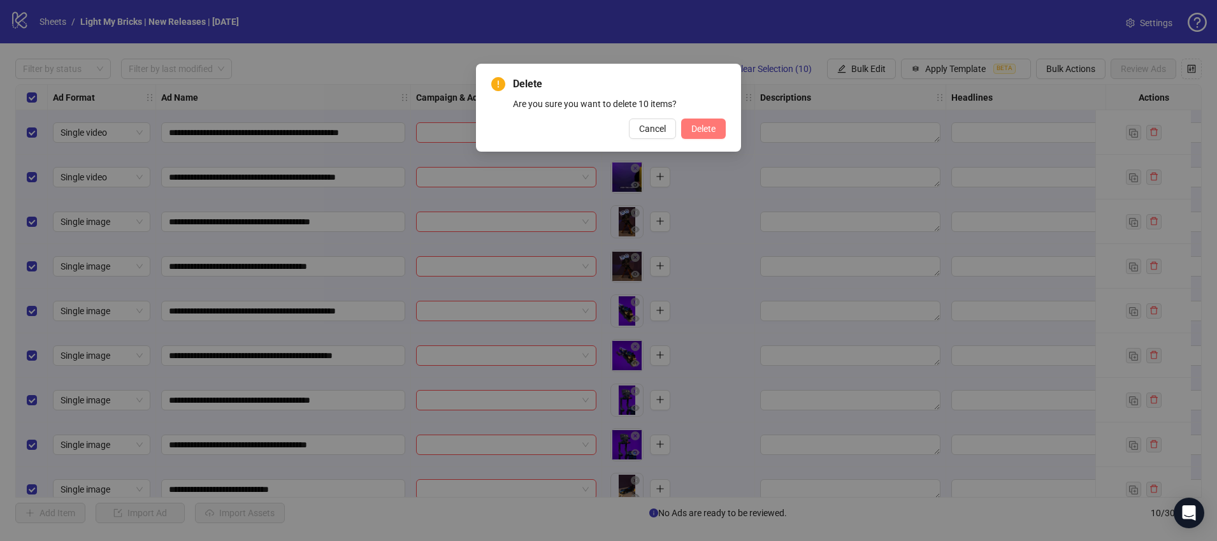
click at [693, 122] on button "Delete" at bounding box center [703, 129] width 45 height 20
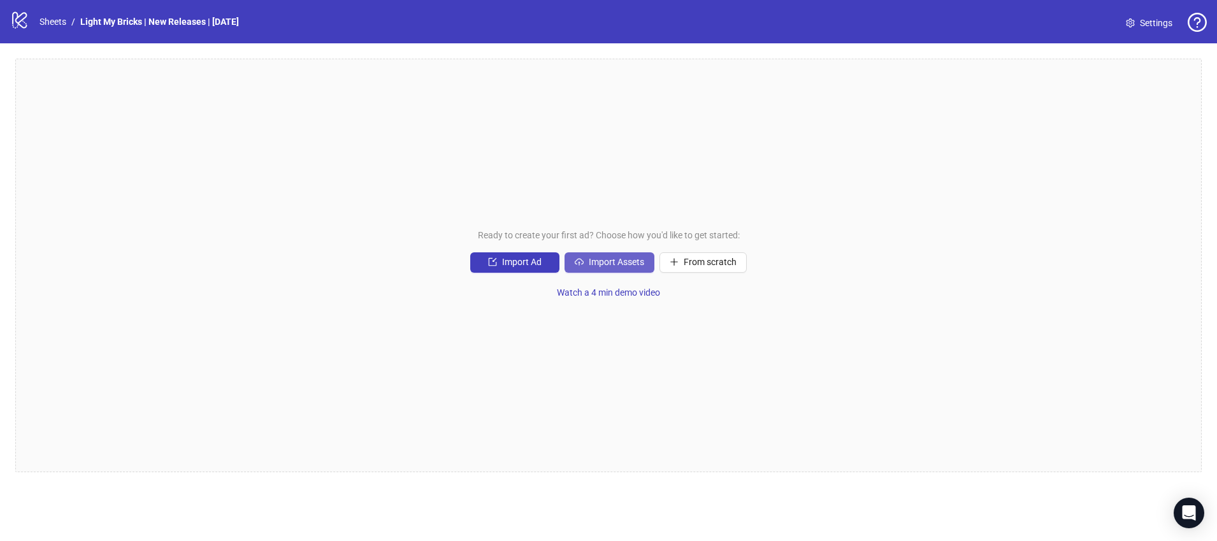
click at [589, 265] on span "Import Assets" at bounding box center [616, 262] width 55 height 10
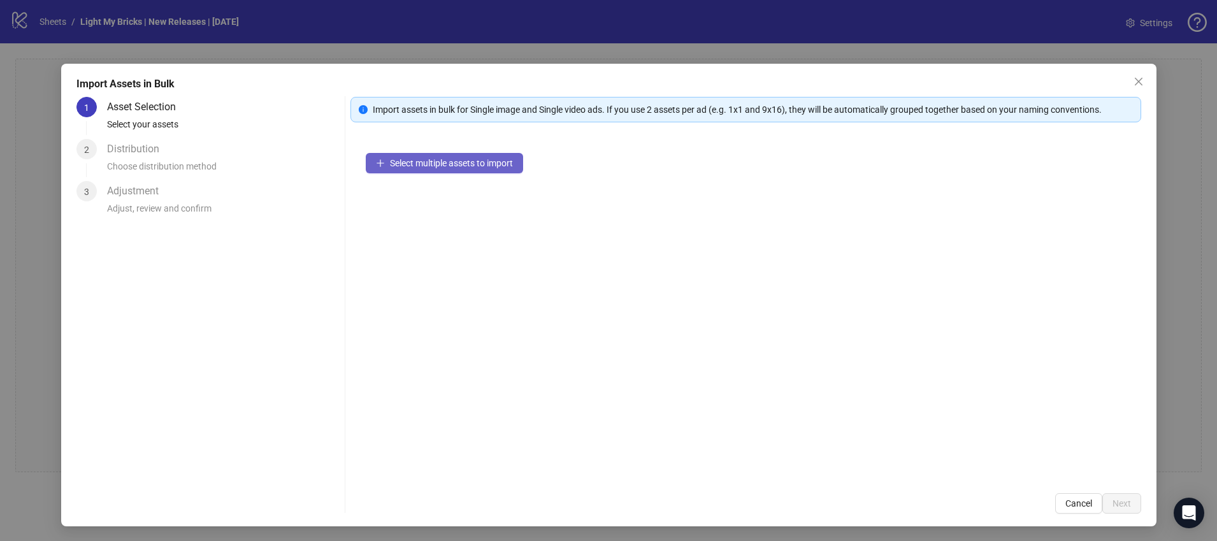
click at [475, 169] on button "Select multiple assets to import" at bounding box center [444, 163] width 157 height 20
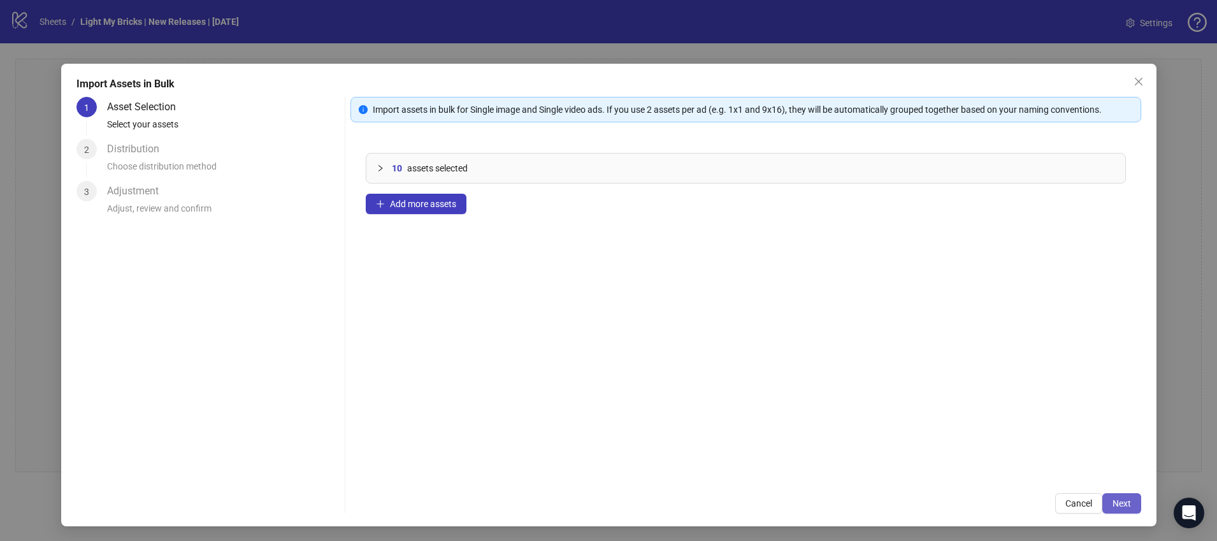
click at [1121, 501] on span "Next" at bounding box center [1122, 503] width 18 height 10
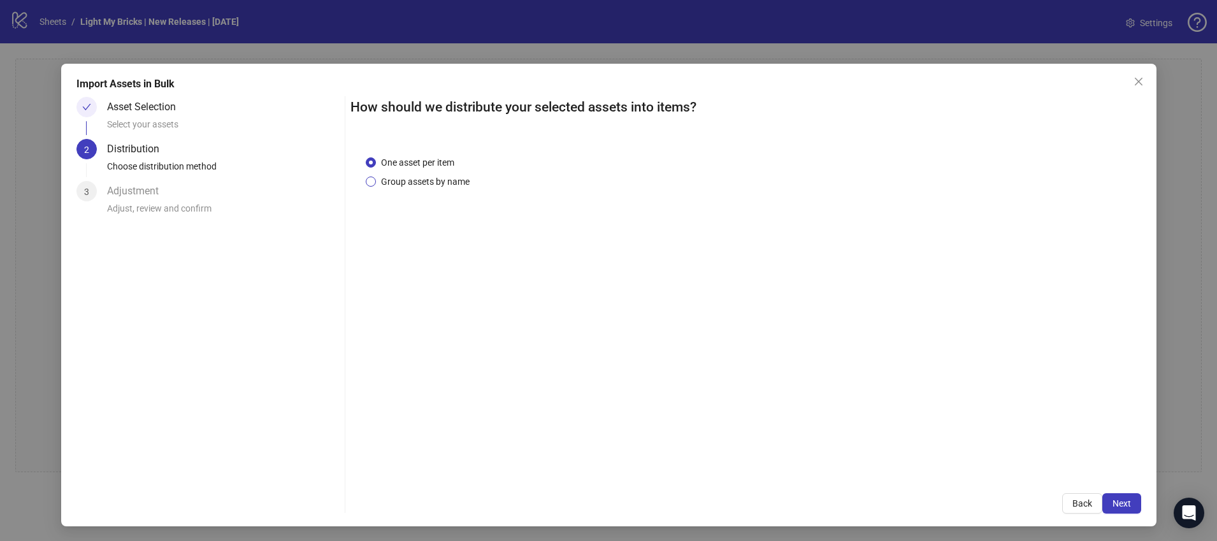
click at [427, 180] on span "Group assets by name" at bounding box center [425, 182] width 99 height 14
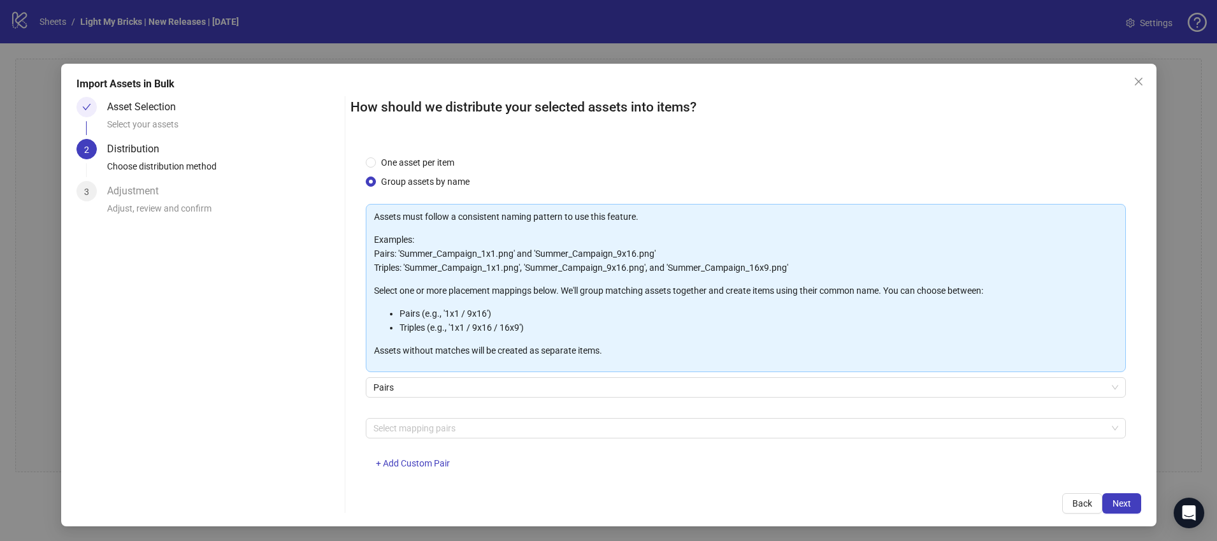
scroll to position [21, 0]
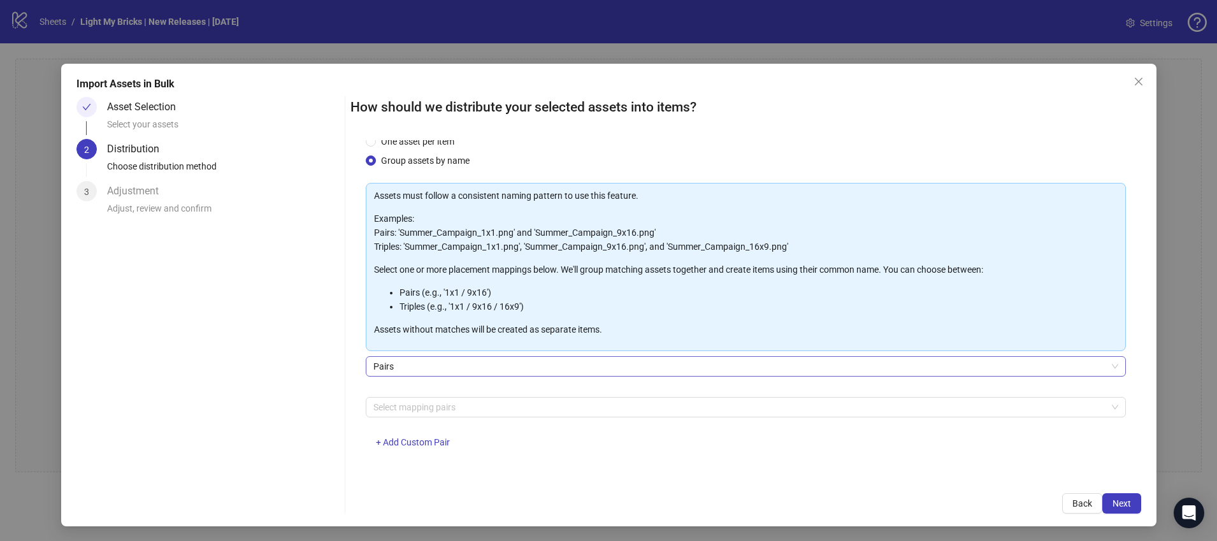
click at [507, 372] on span "Pairs" at bounding box center [746, 366] width 745 height 19
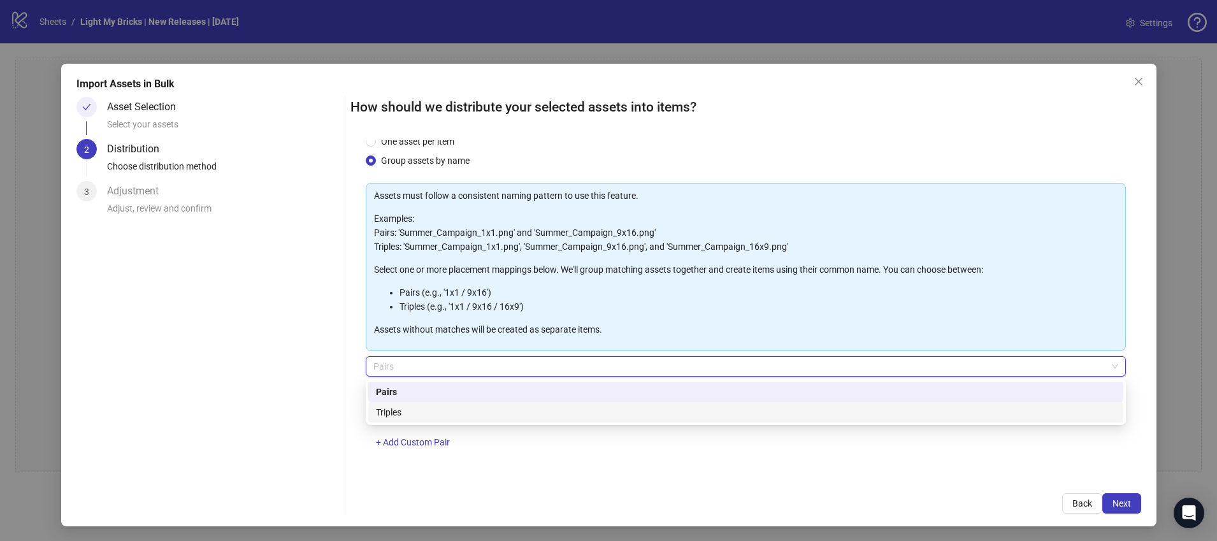
click at [570, 492] on div "How should we distribute your selected assets into items? One asset per item Gr…" at bounding box center [746, 305] width 791 height 417
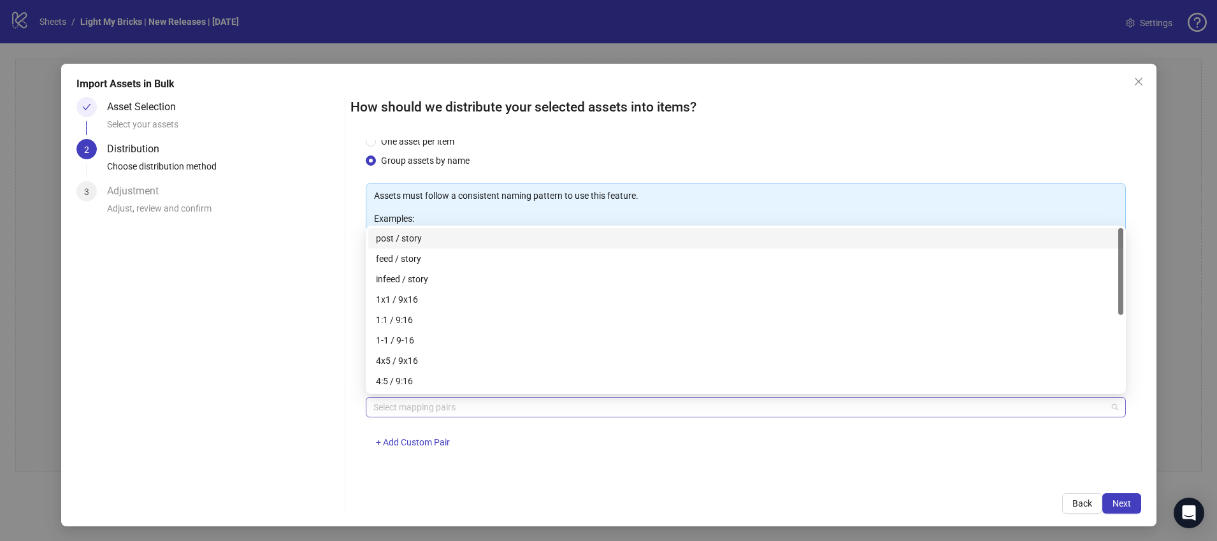
click at [486, 409] on div at bounding box center [739, 407] width 742 height 18
click at [437, 301] on div "1x1 / 9x16" at bounding box center [746, 300] width 740 height 14
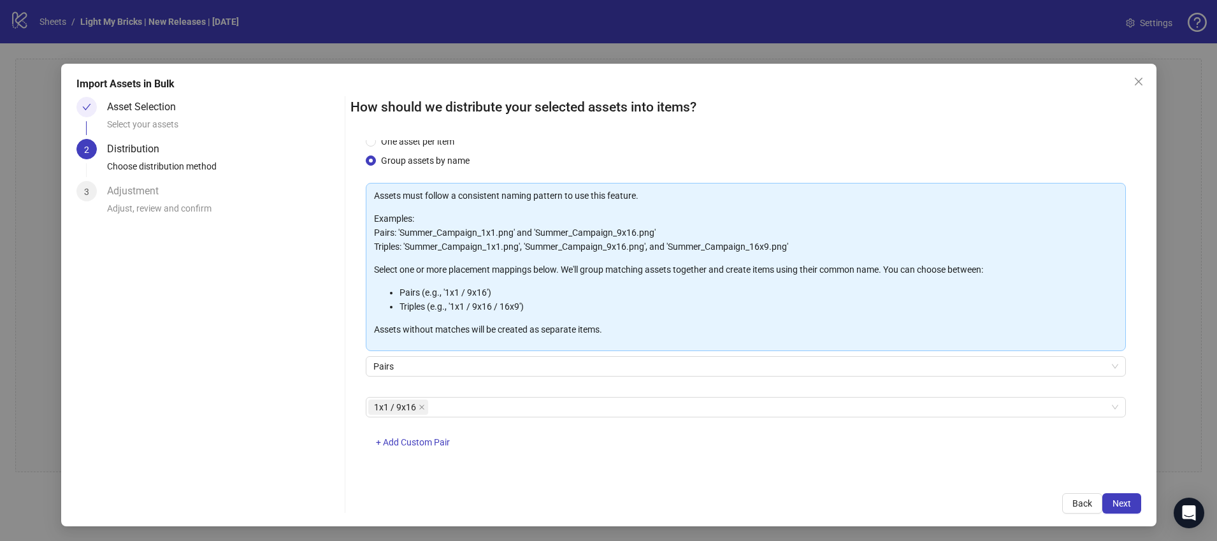
click at [688, 486] on div "How should we distribute your selected assets into items? One asset per item Gr…" at bounding box center [746, 305] width 791 height 417
click at [1123, 506] on span "Next" at bounding box center [1122, 503] width 18 height 10
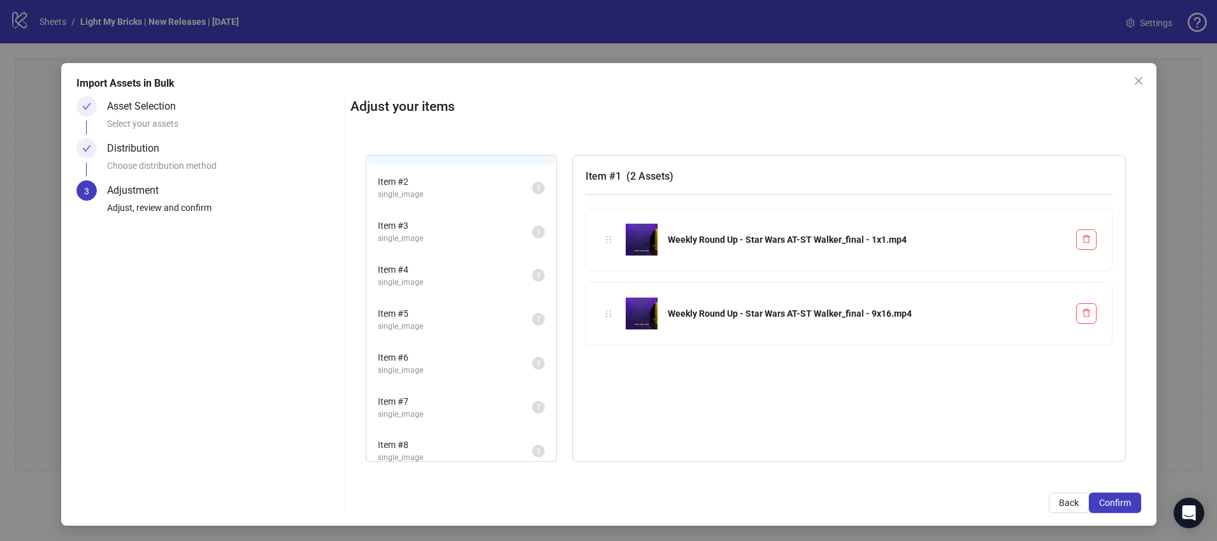
scroll to position [0, 0]
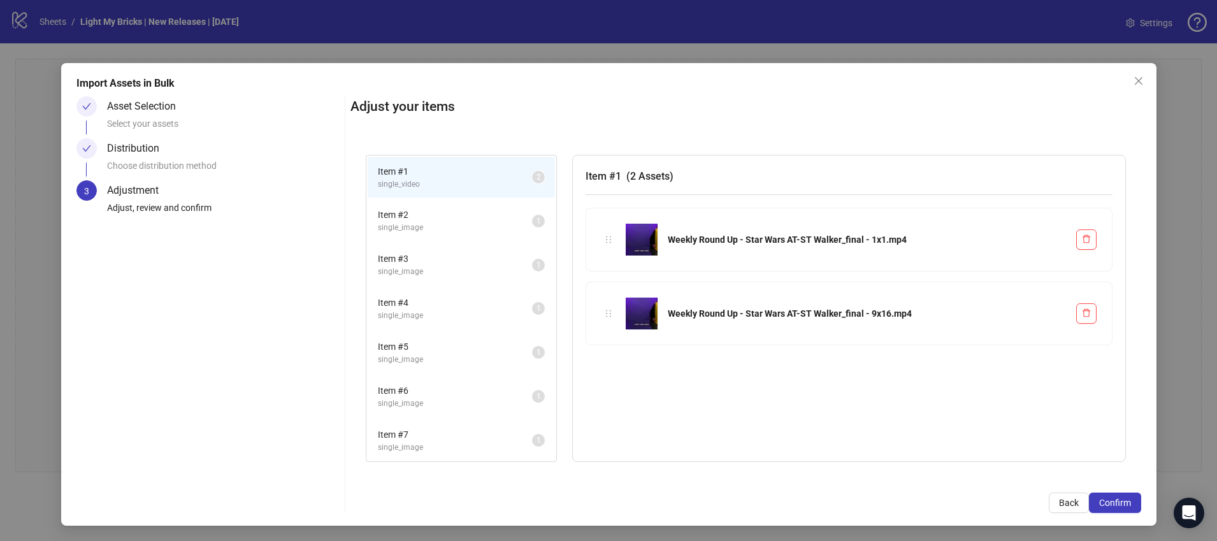
click at [423, 222] on span "single_image" at bounding box center [455, 228] width 154 height 12
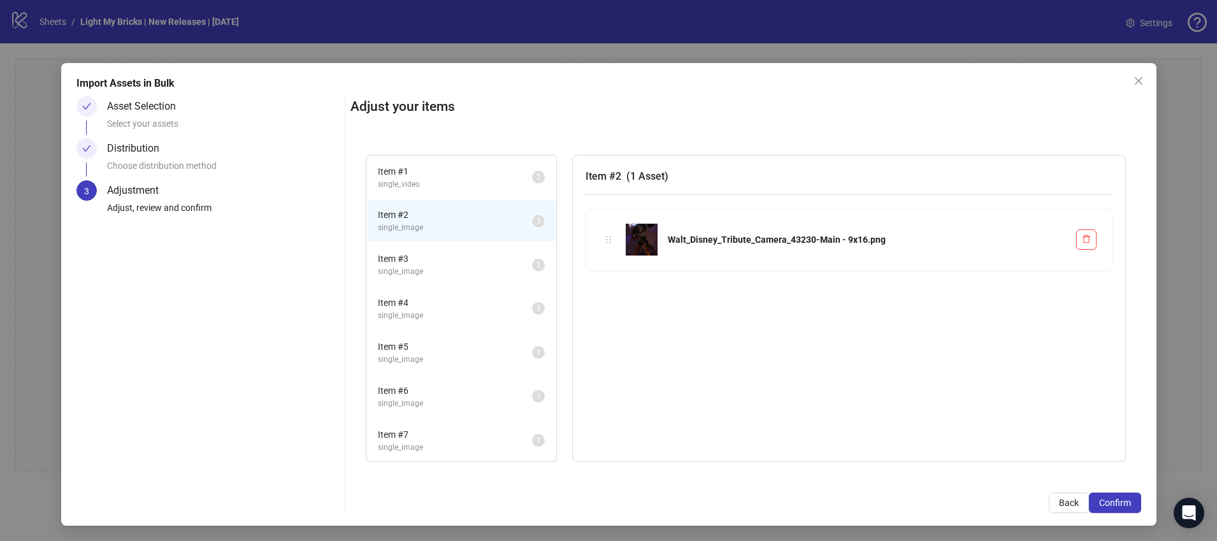
click at [424, 254] on span "Item # 3" at bounding box center [455, 259] width 154 height 14
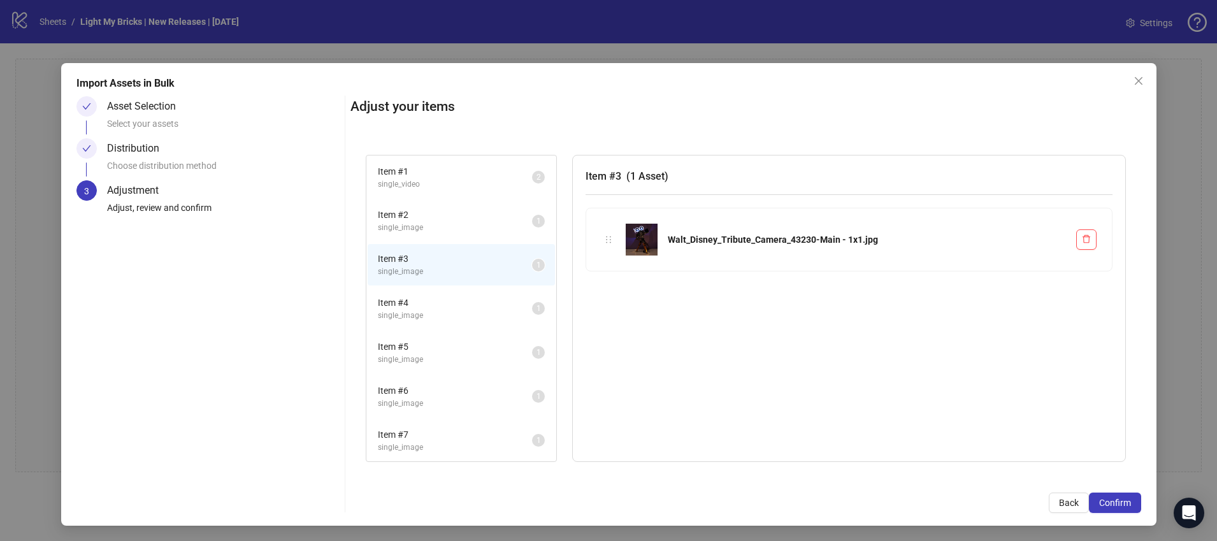
click at [430, 272] on span "single_image" at bounding box center [455, 272] width 154 height 12
click at [433, 298] on span "Item # 4" at bounding box center [455, 303] width 154 height 14
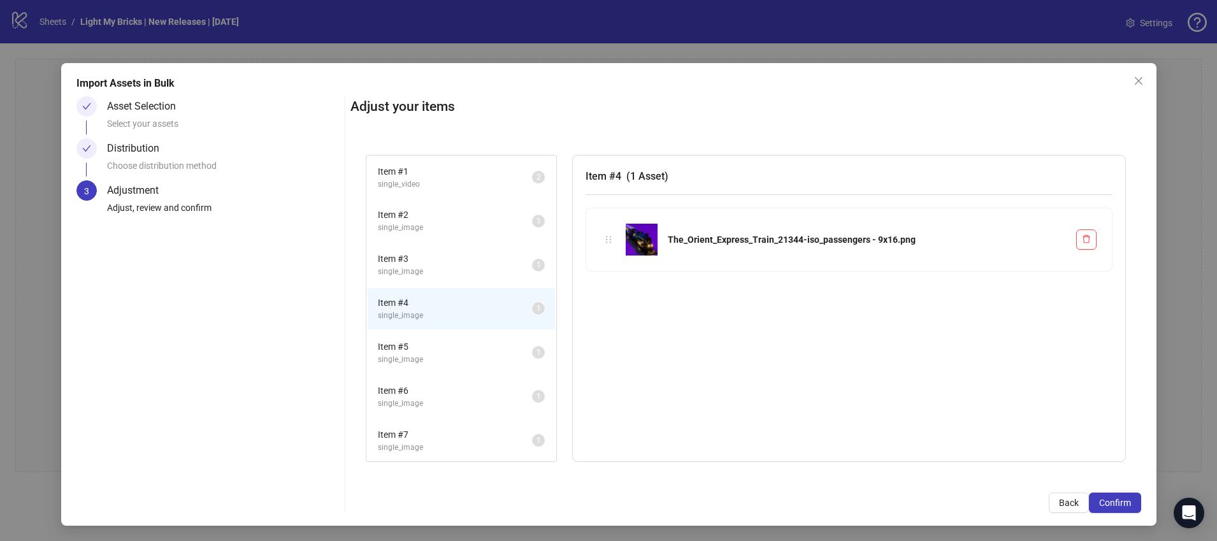
click at [466, 420] on li "Item # 7 single_image 1" at bounding box center [461, 440] width 187 height 41
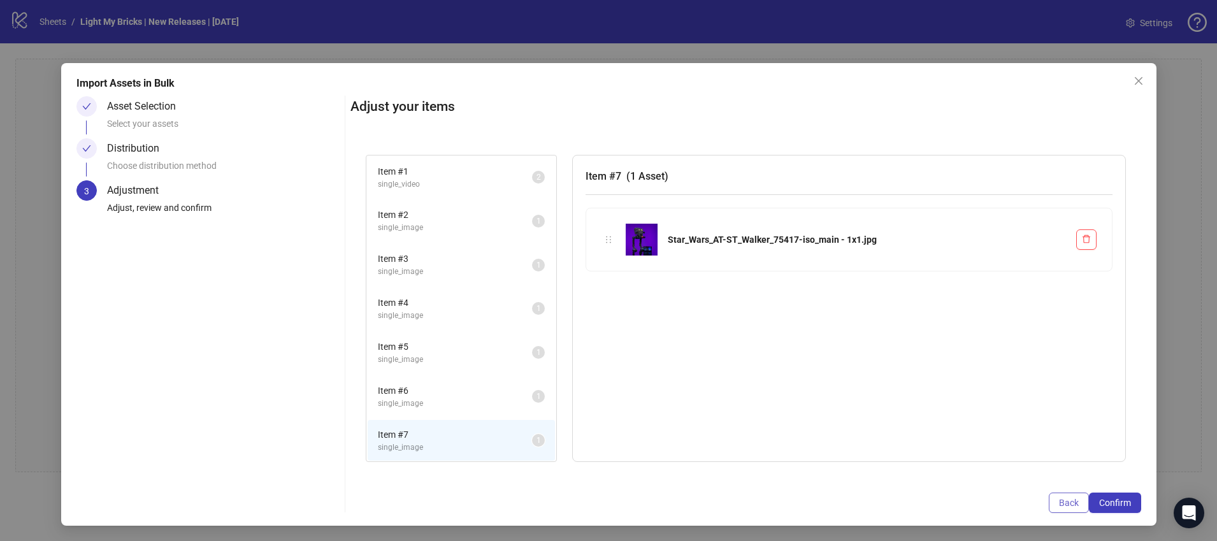
click at [1073, 505] on span "Back" at bounding box center [1069, 503] width 20 height 10
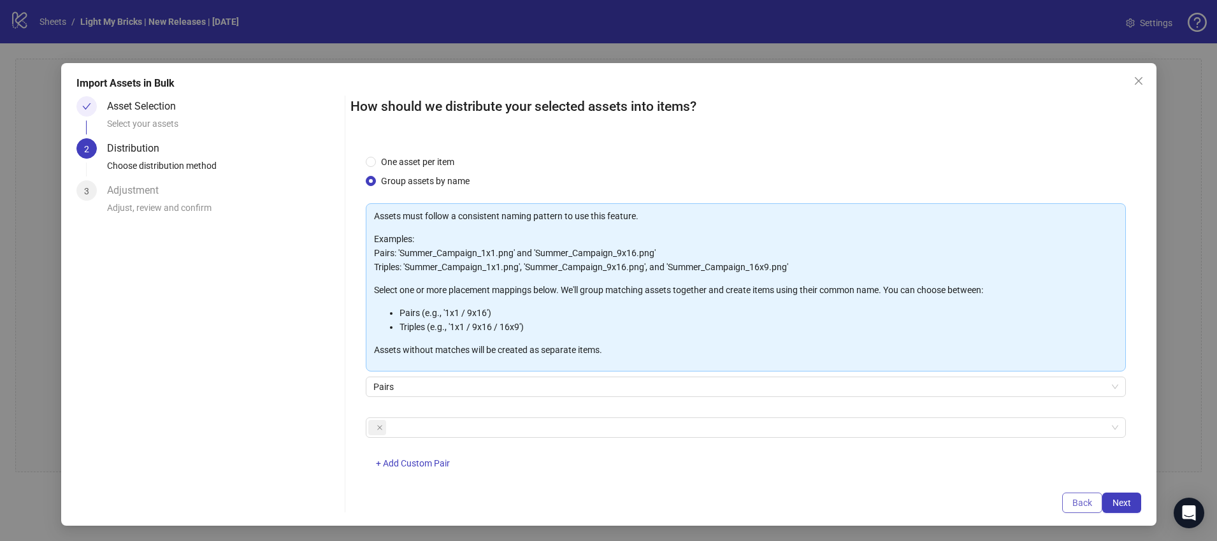
click at [1084, 509] on button "Back" at bounding box center [1082, 503] width 40 height 20
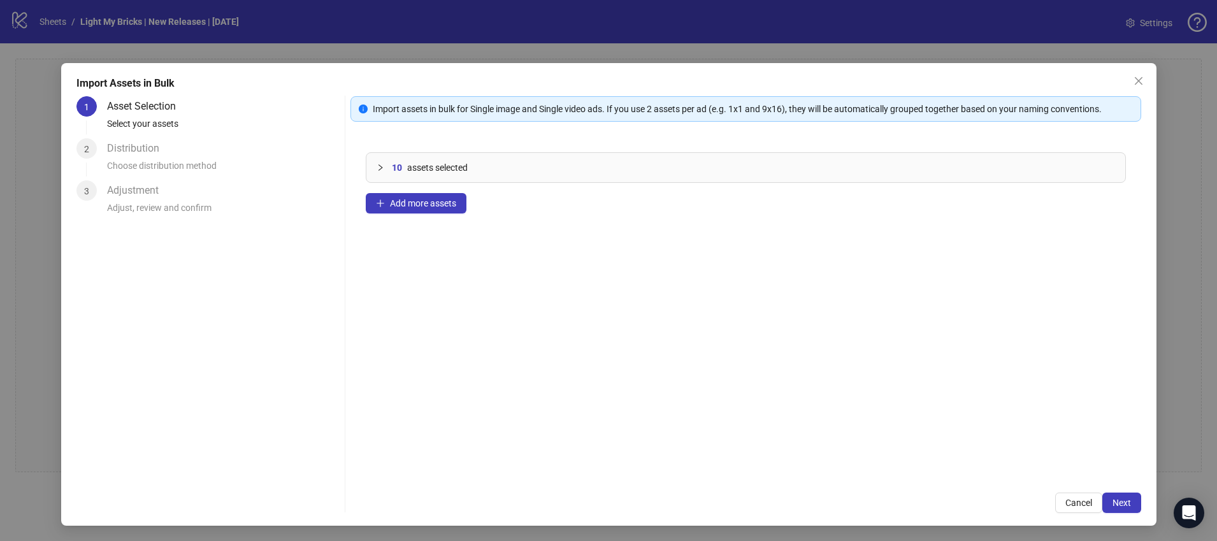
click at [1084, 509] on button "Cancel" at bounding box center [1078, 503] width 47 height 20
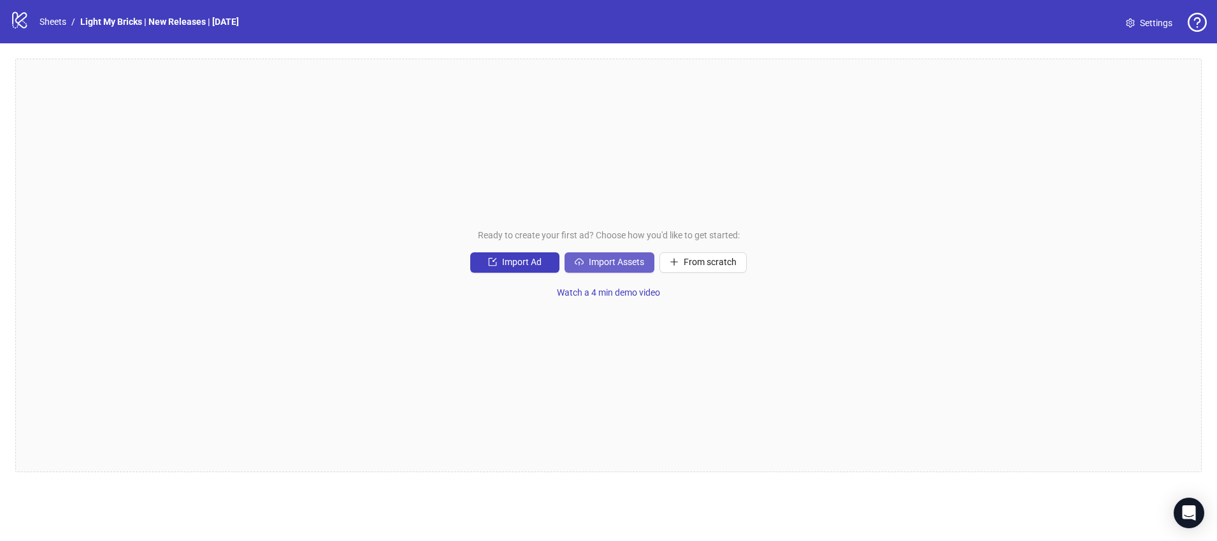
click at [609, 264] on span "Import Assets" at bounding box center [616, 262] width 55 height 10
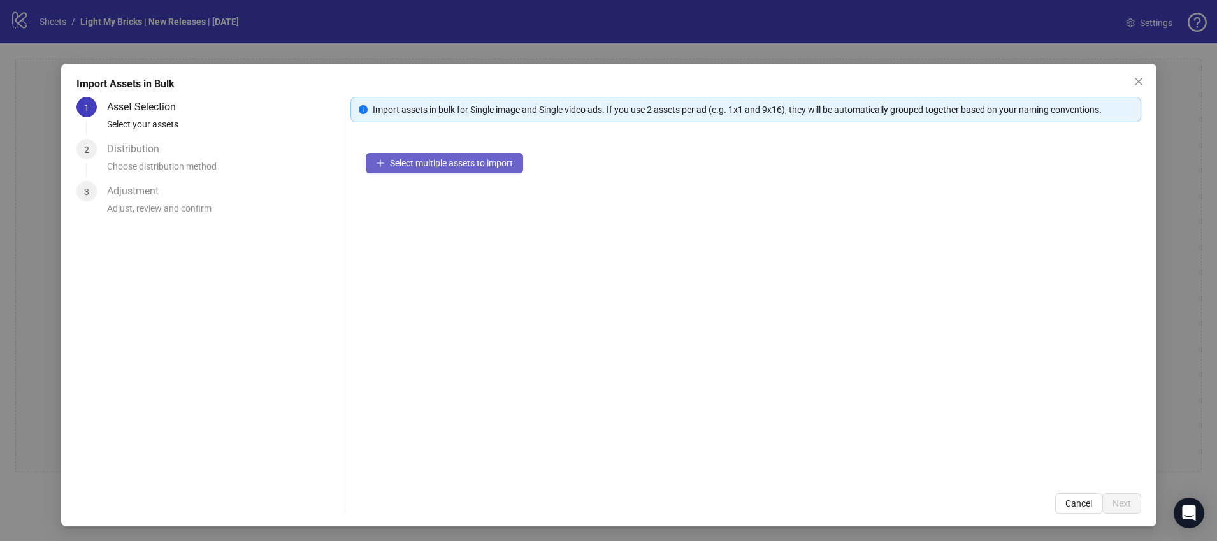
click at [469, 163] on span "Select multiple assets to import" at bounding box center [451, 163] width 123 height 10
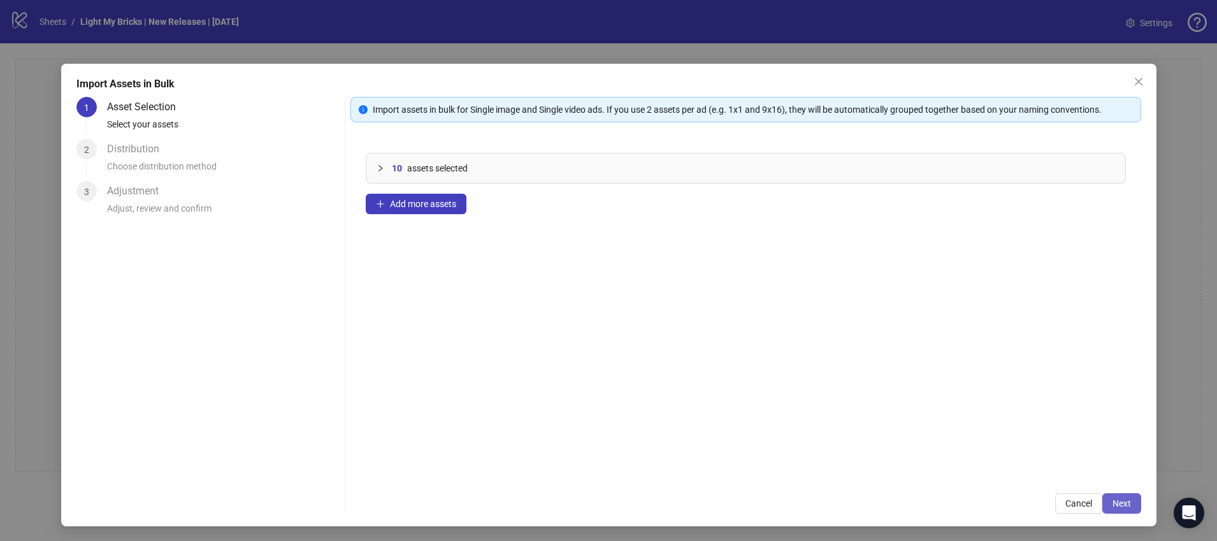
click at [1130, 508] on span "Next" at bounding box center [1122, 503] width 18 height 10
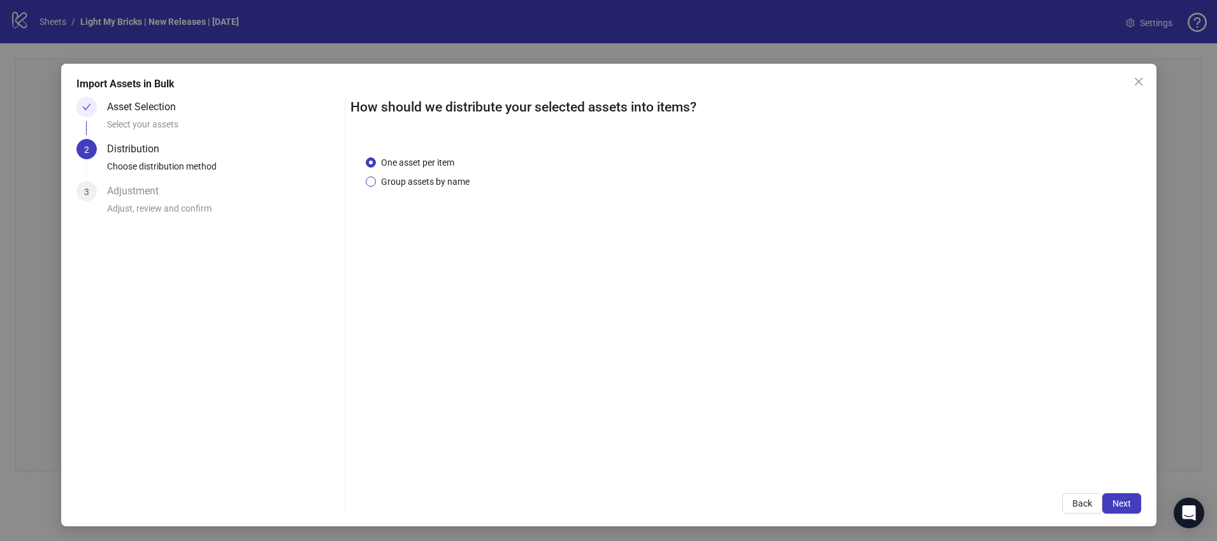
click at [450, 185] on span "Group assets by name" at bounding box center [425, 182] width 99 height 14
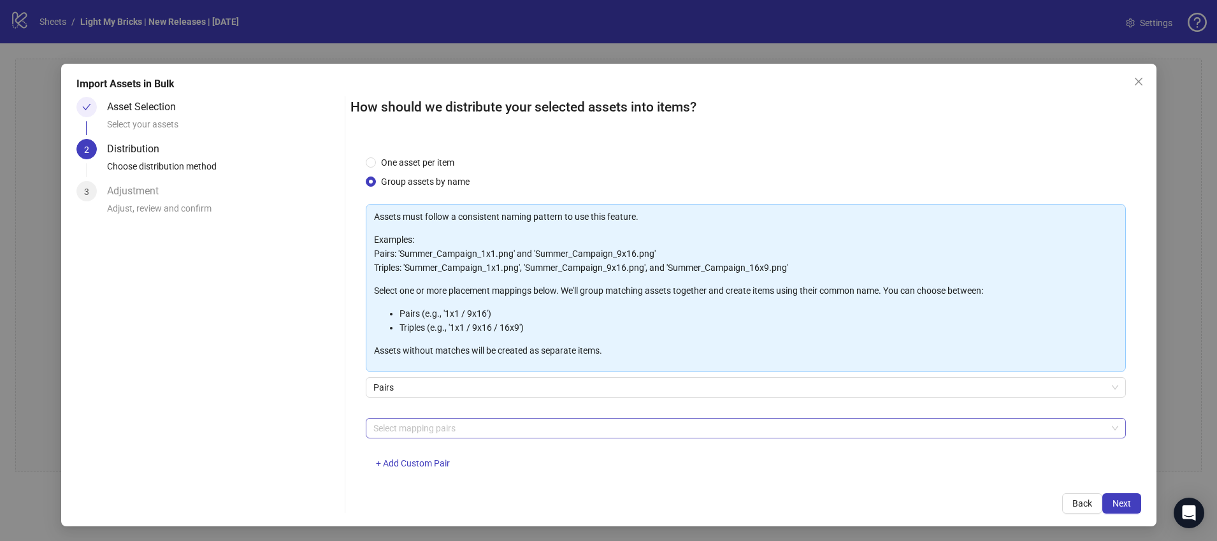
click at [556, 425] on div at bounding box center [739, 428] width 742 height 18
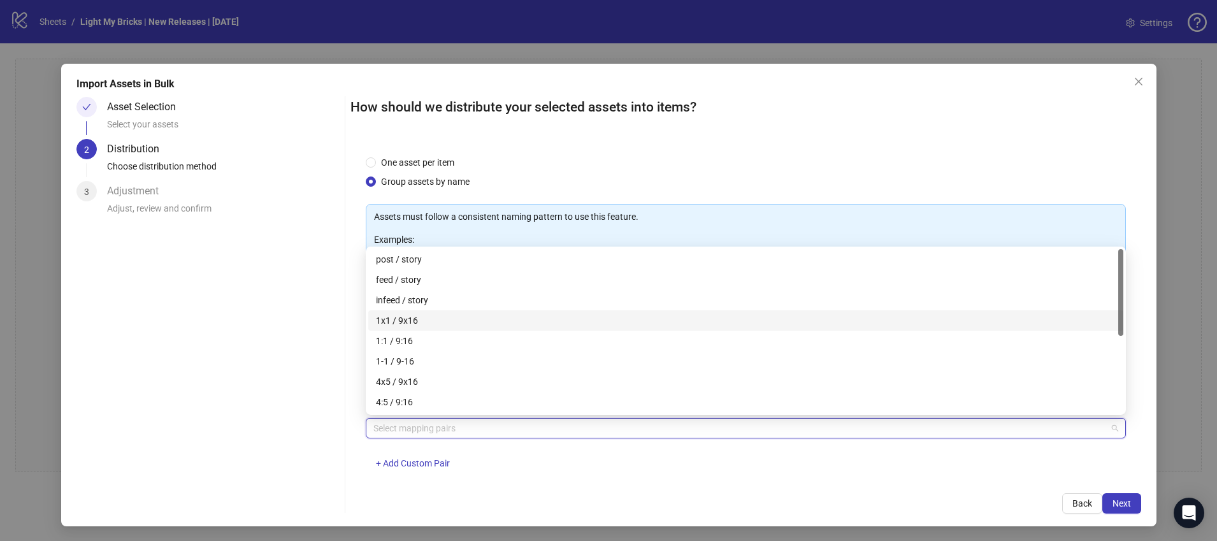
click at [490, 317] on div "1x1 / 9x16" at bounding box center [746, 321] width 740 height 14
click at [686, 481] on div "How should we distribute your selected assets into items? One asset per item Gr…" at bounding box center [746, 305] width 791 height 417
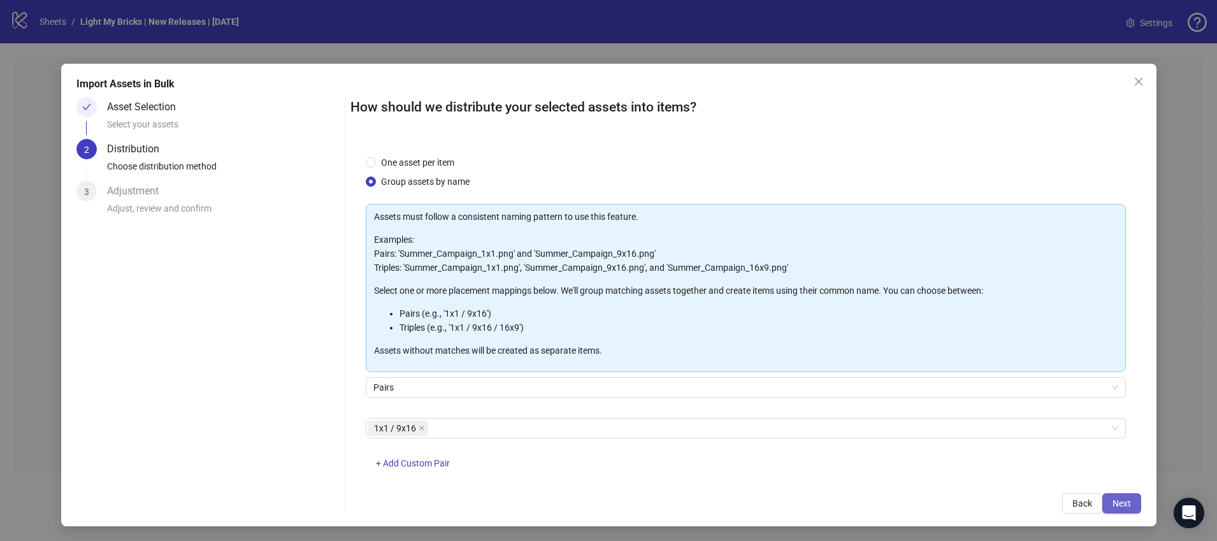
click at [1124, 502] on span "Next" at bounding box center [1122, 503] width 18 height 10
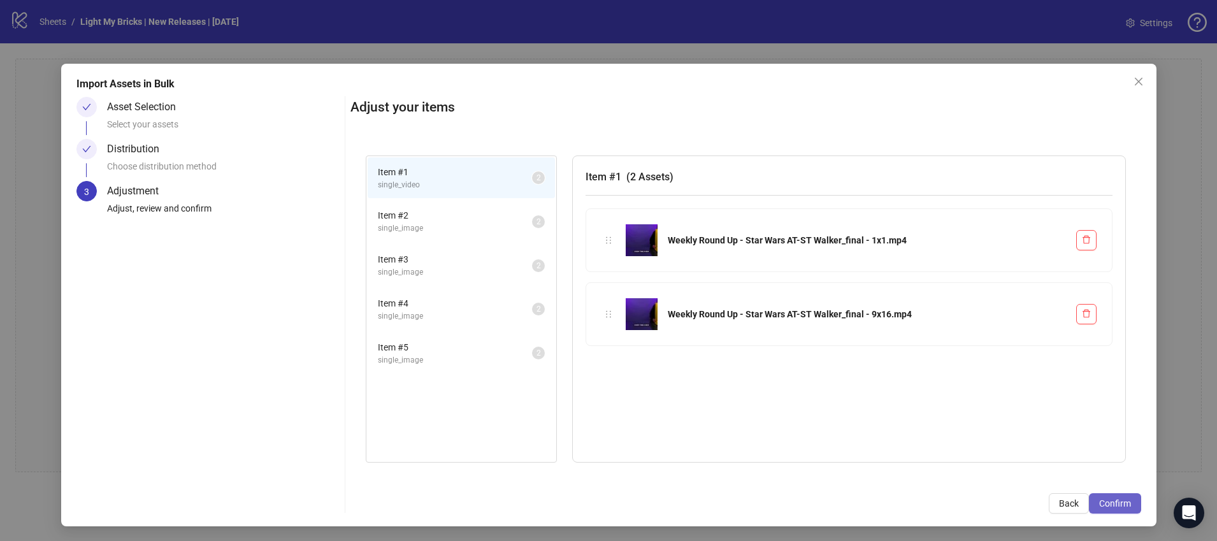
click at [1109, 503] on span "Confirm" at bounding box center [1115, 503] width 32 height 10
